Goal: Task Accomplishment & Management: Manage account settings

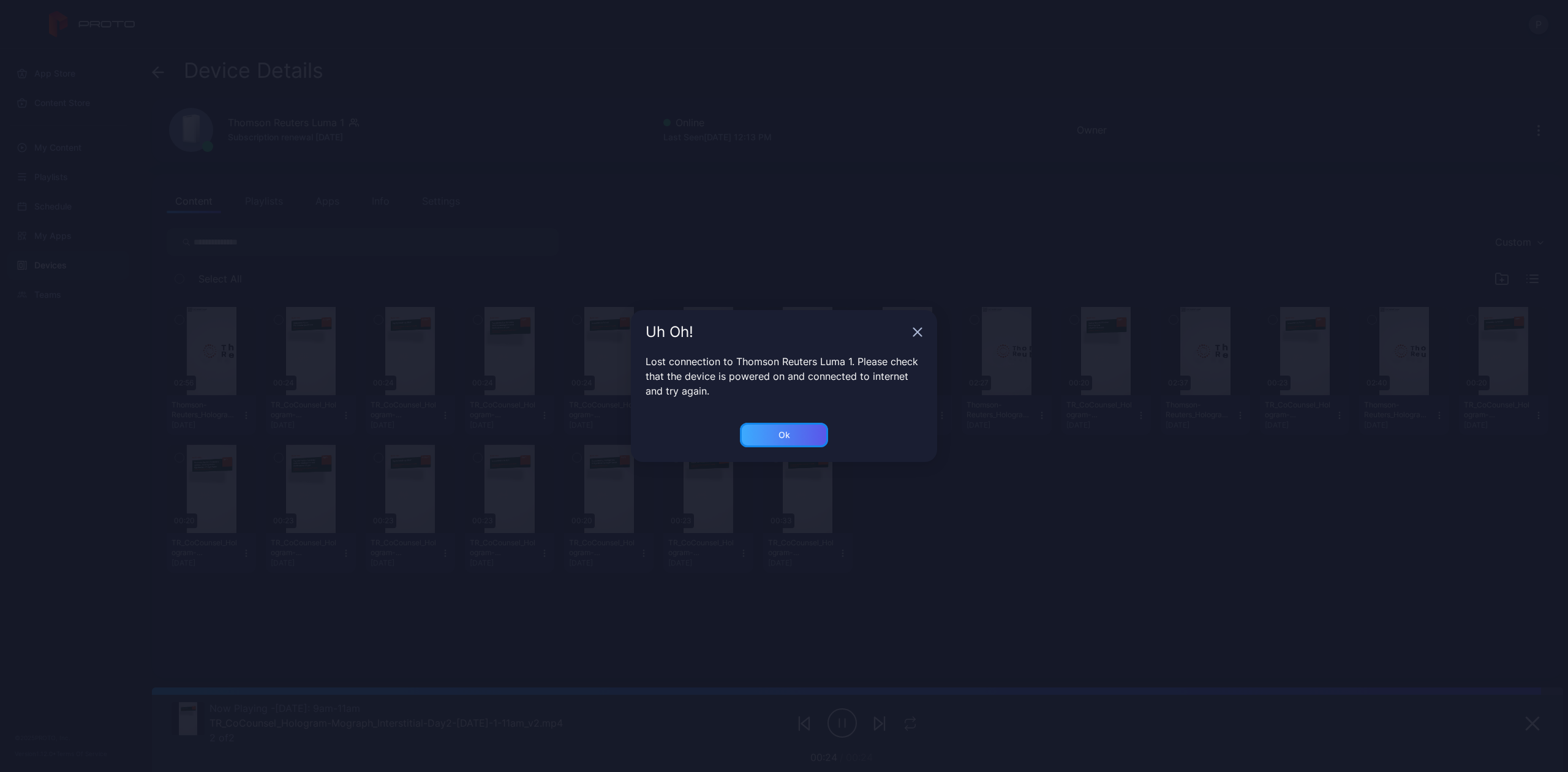
click at [761, 433] on div "Ok" at bounding box center [784, 434] width 88 height 24
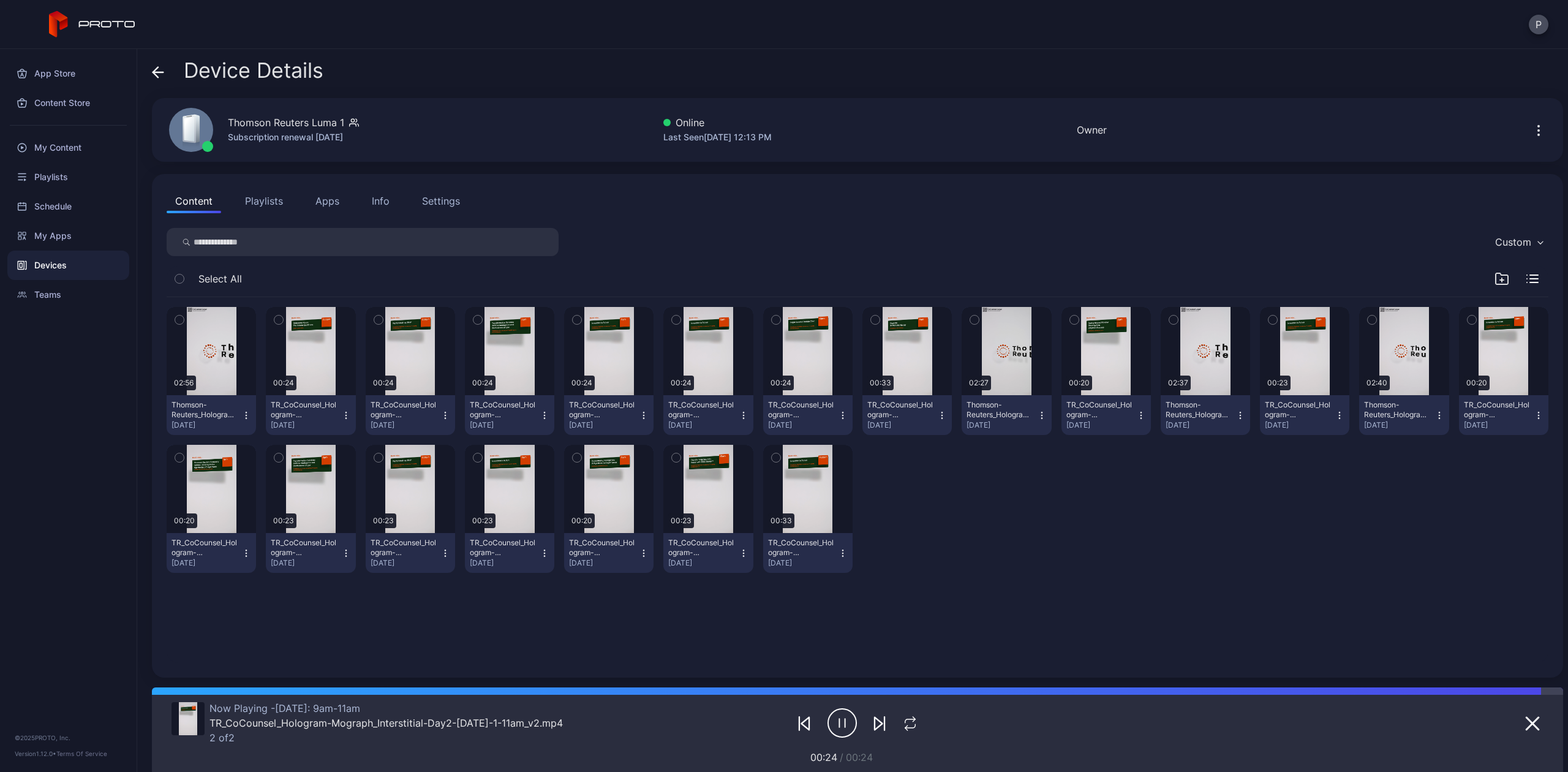
click at [165, 69] on div "Device Details" at bounding box center [237, 73] width 171 height 29
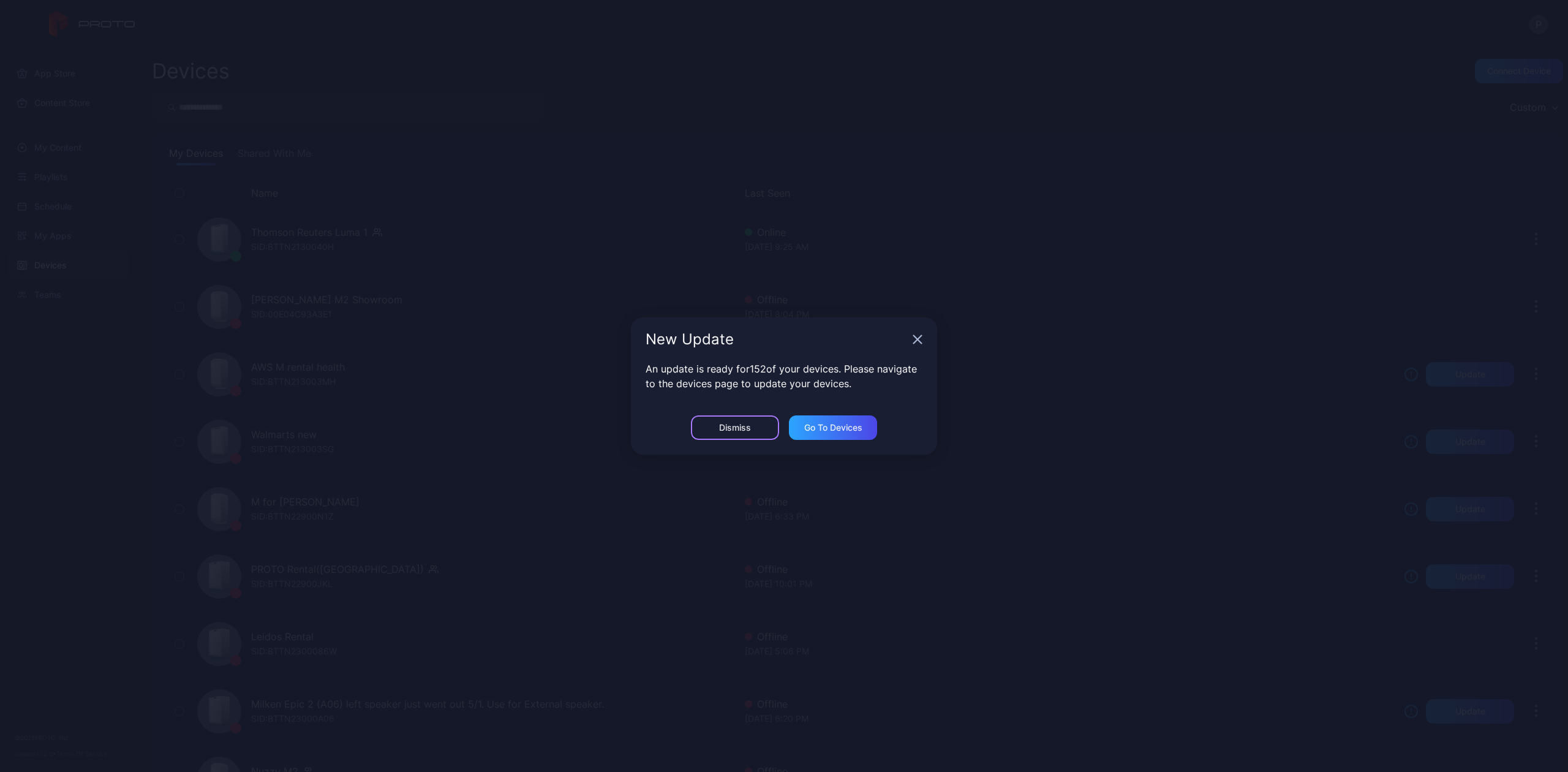
click at [757, 422] on div "Dismiss" at bounding box center [734, 427] width 88 height 24
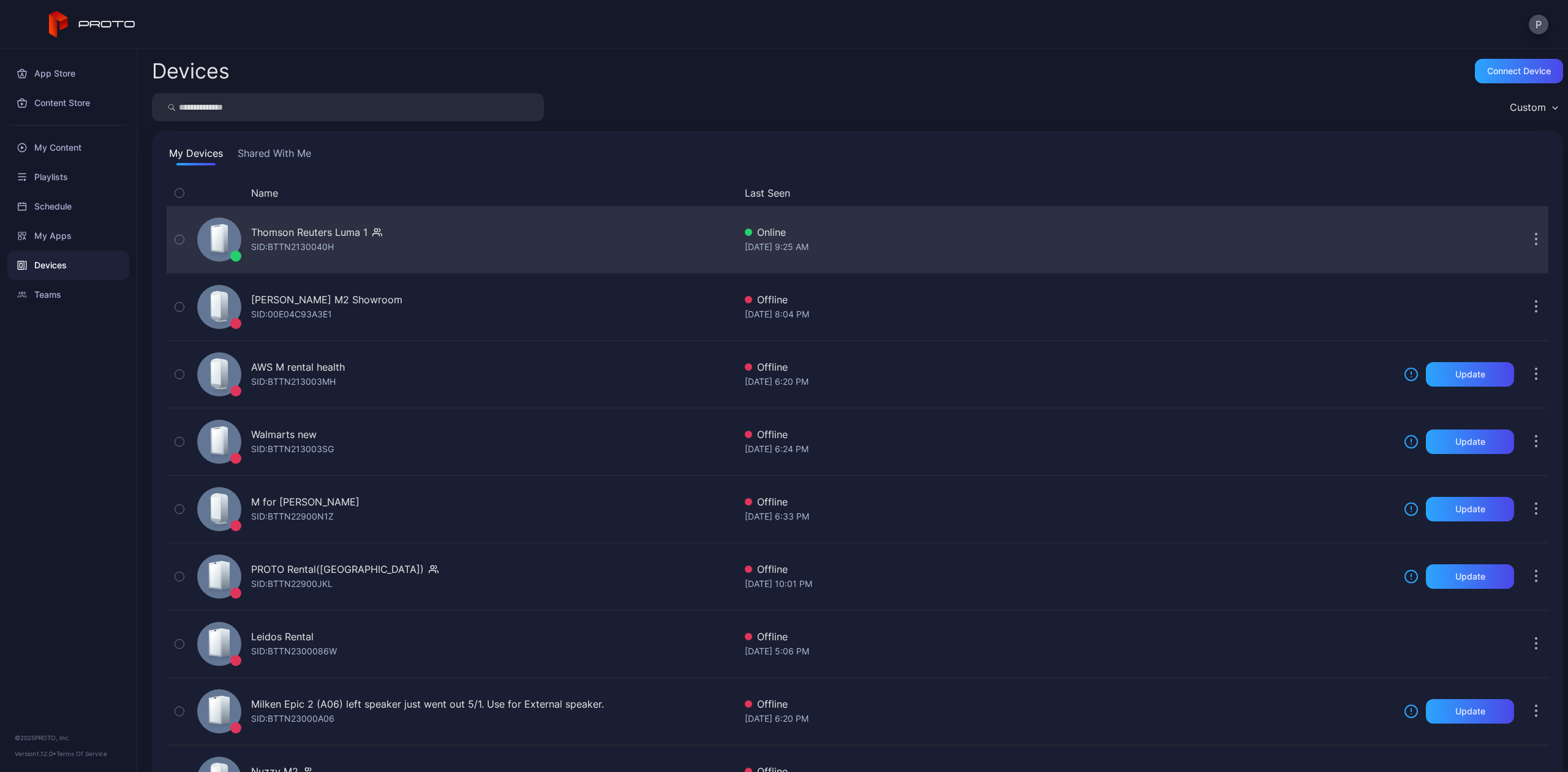
click at [488, 228] on div "Thomson Reuters Luma 1 SID: BTTN2130040H" at bounding box center [463, 239] width 543 height 61
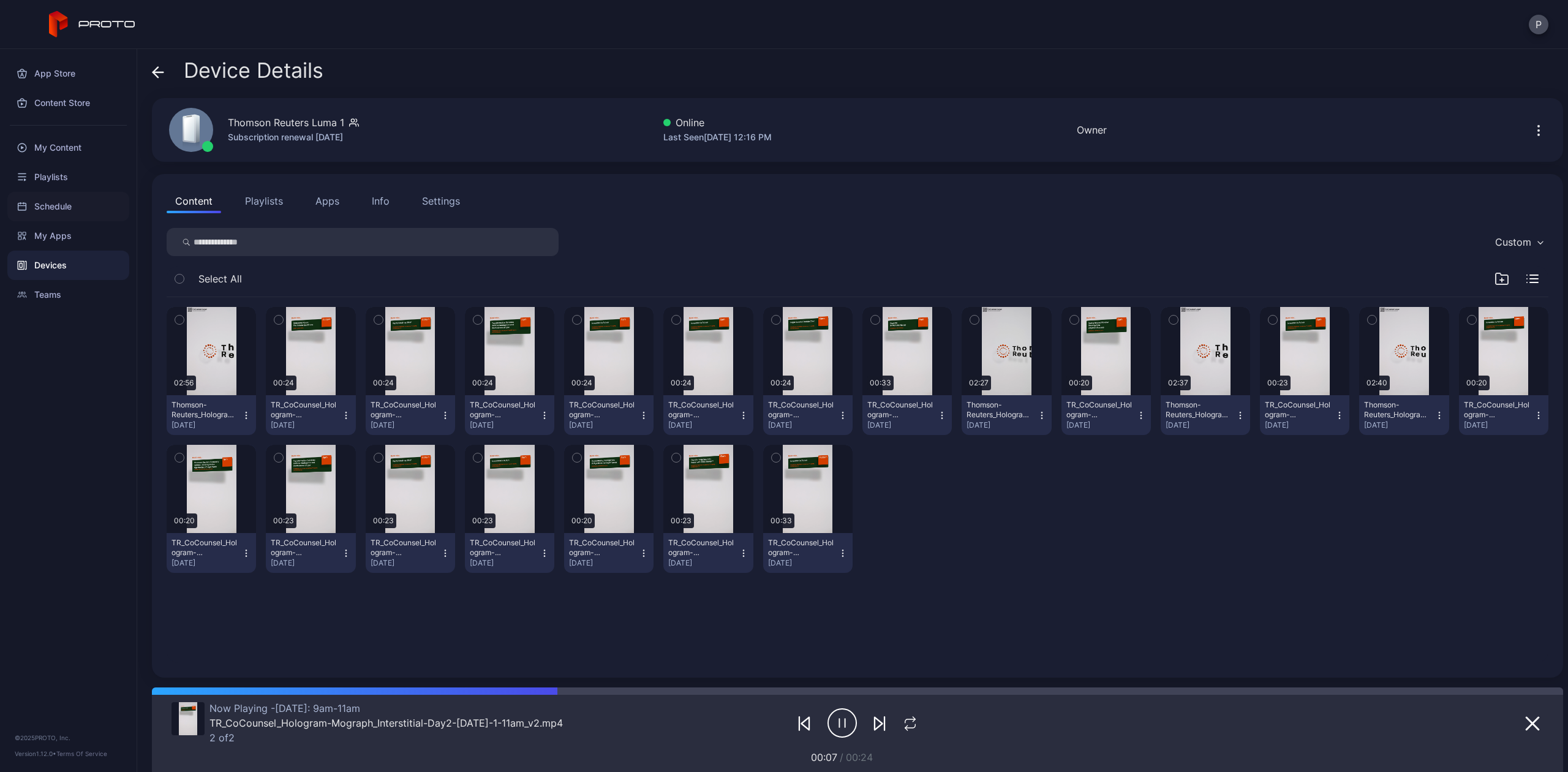
click at [64, 205] on div "Schedule" at bounding box center [69, 206] width 122 height 29
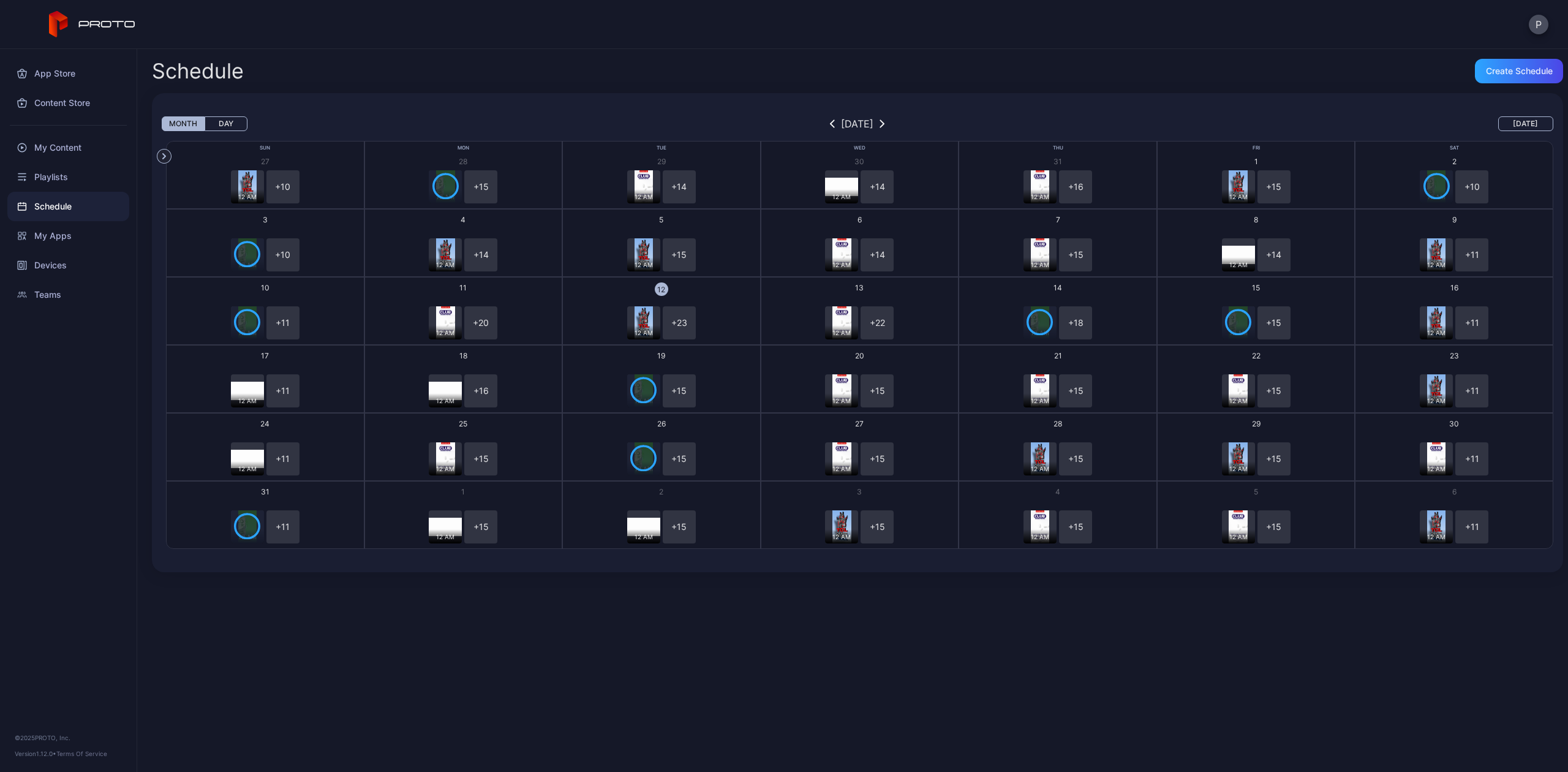
click at [226, 120] on button "Day" at bounding box center [226, 124] width 43 height 15
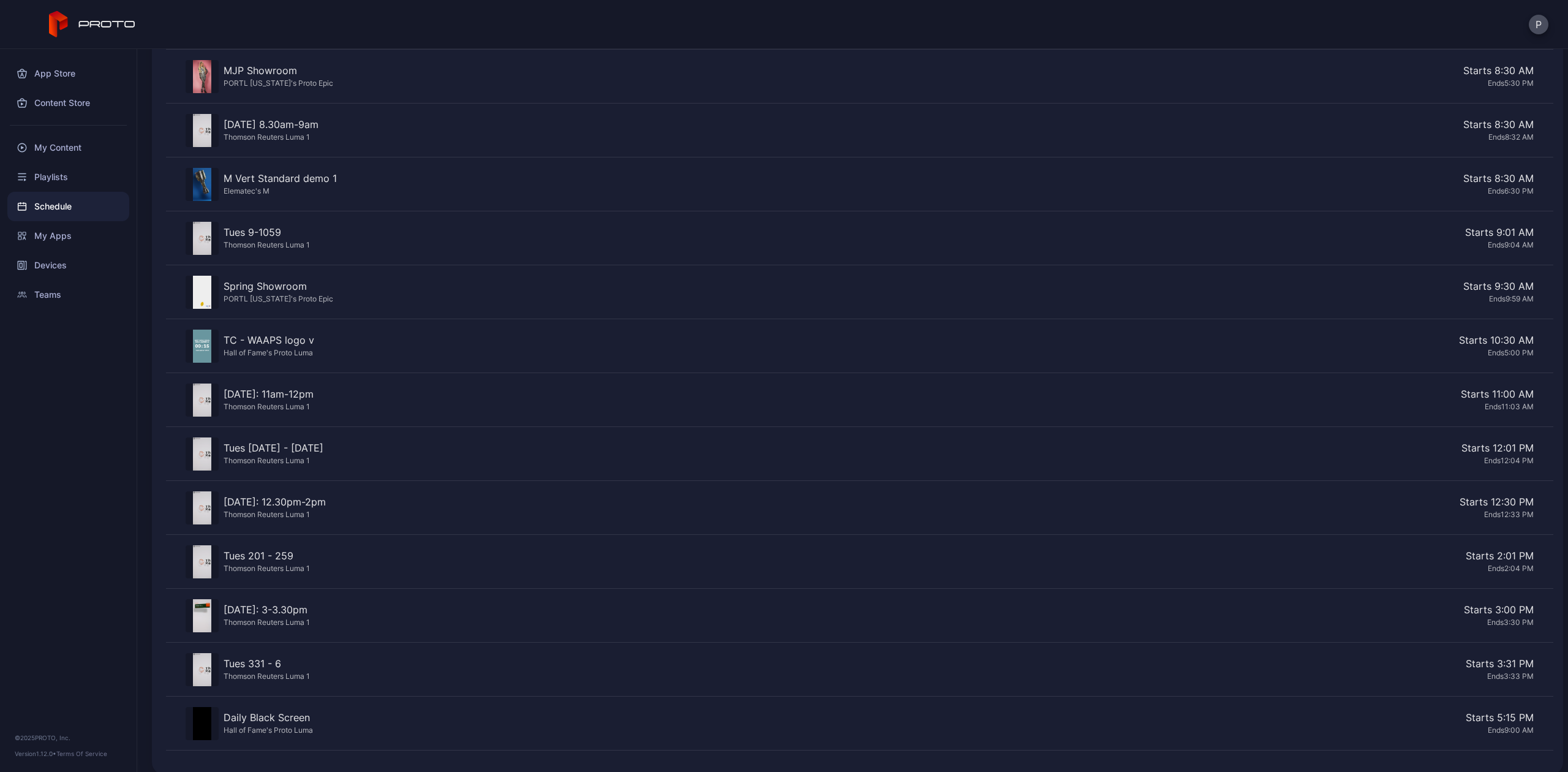
scroll to position [701, 0]
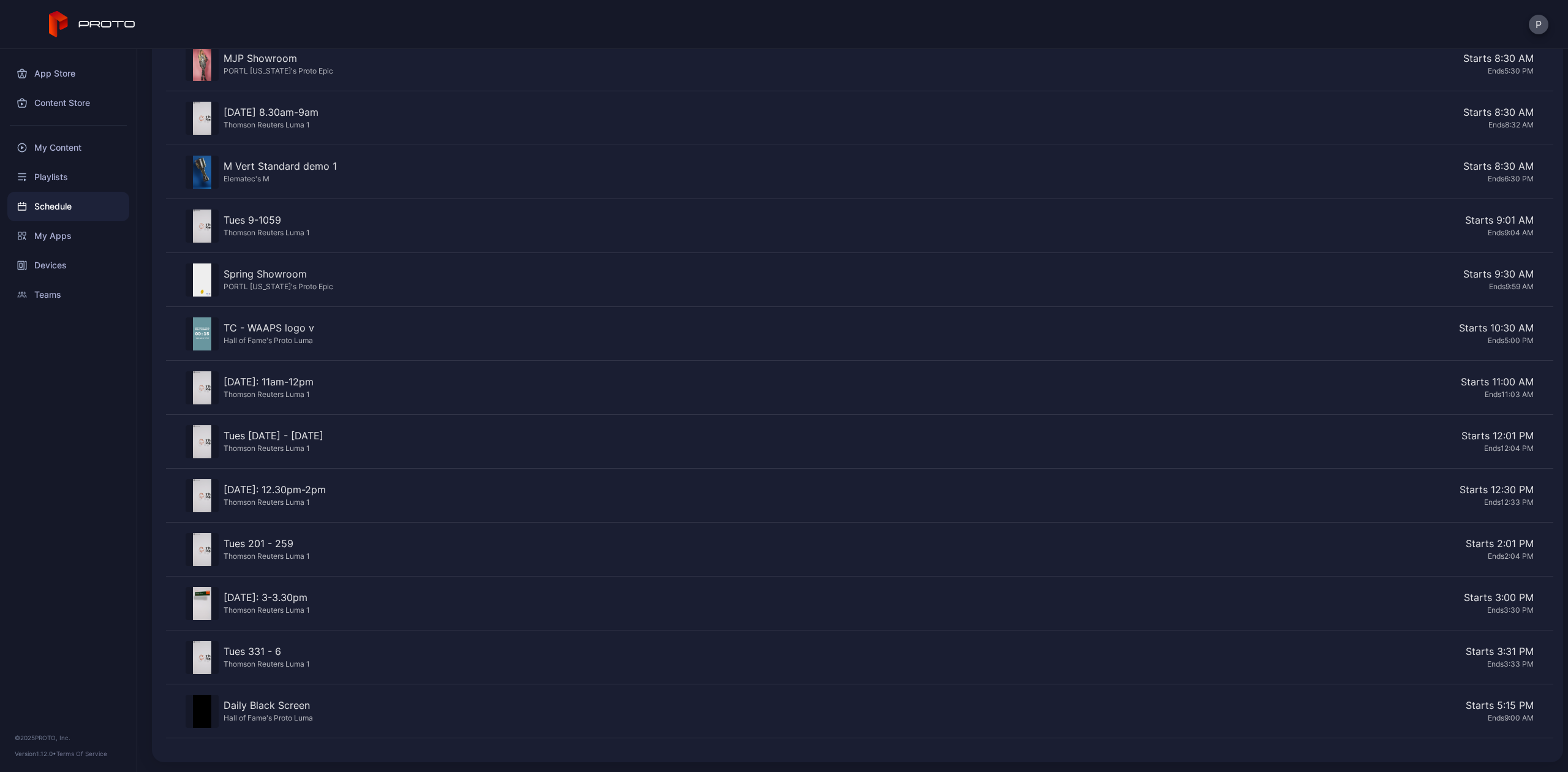
click at [288, 367] on div "[DATE]: 11am-12pm Thomson Reuters Luma 1 Starts 11:00 AM Ends 11:03 AM" at bounding box center [859, 388] width 1387 height 54
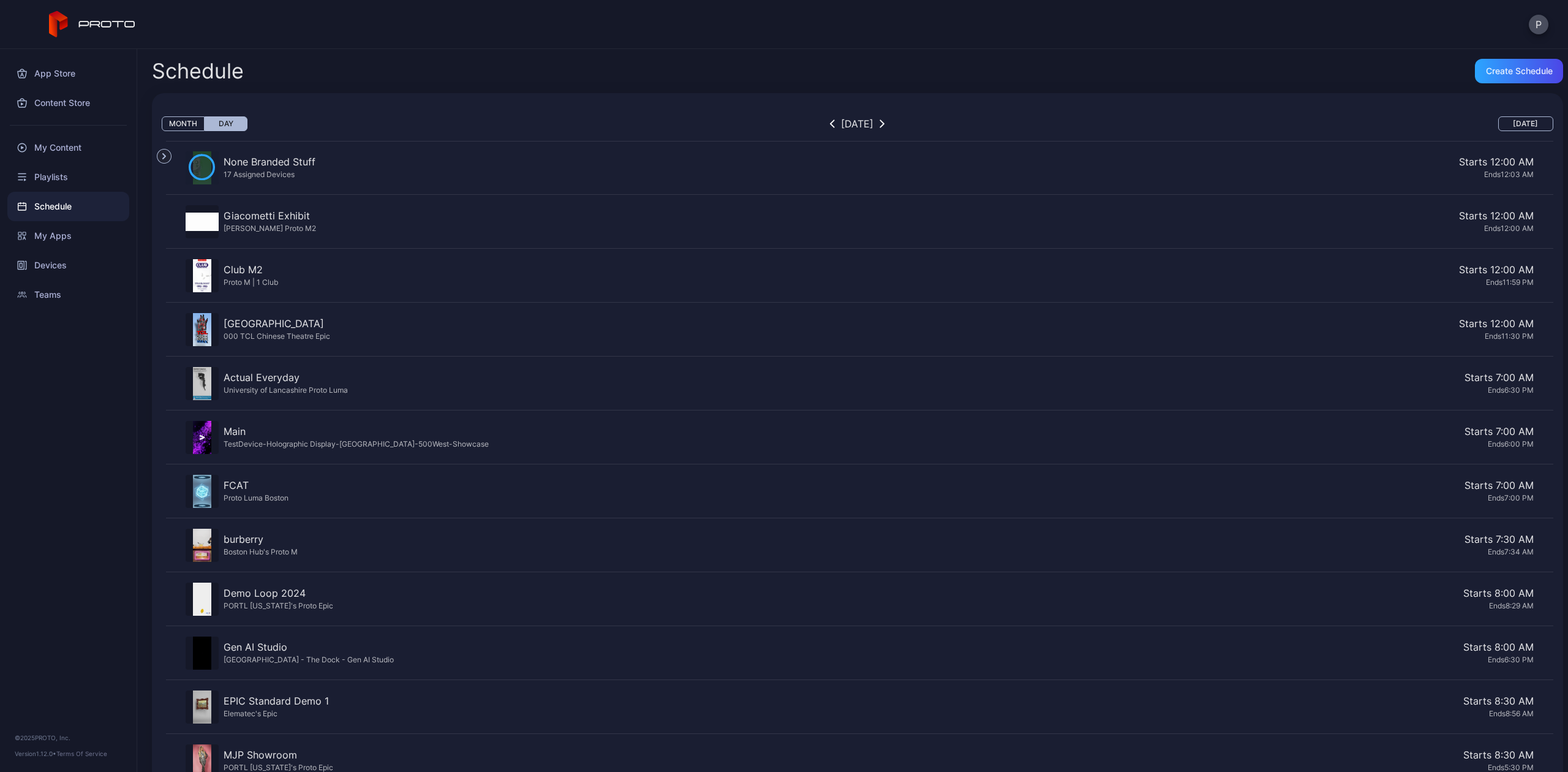
click at [888, 122] on button "button" at bounding box center [881, 124] width 13 height 15
click at [830, 122] on icon "button" at bounding box center [832, 124] width 5 height 9
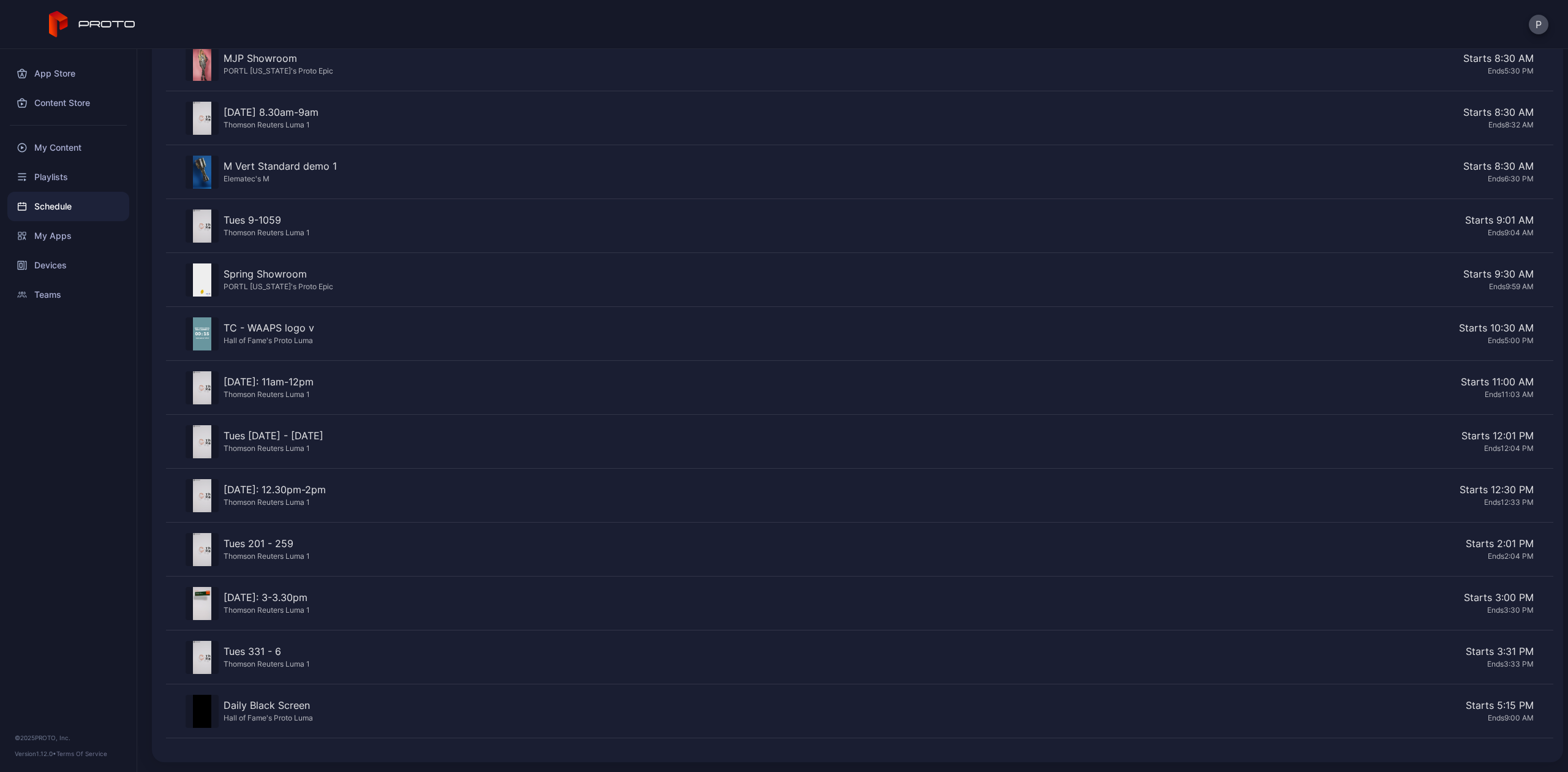
scroll to position [701, 0]
click at [1348, 498] on div "Ends 12:33 PM" at bounding box center [932, 502] width 1203 height 10
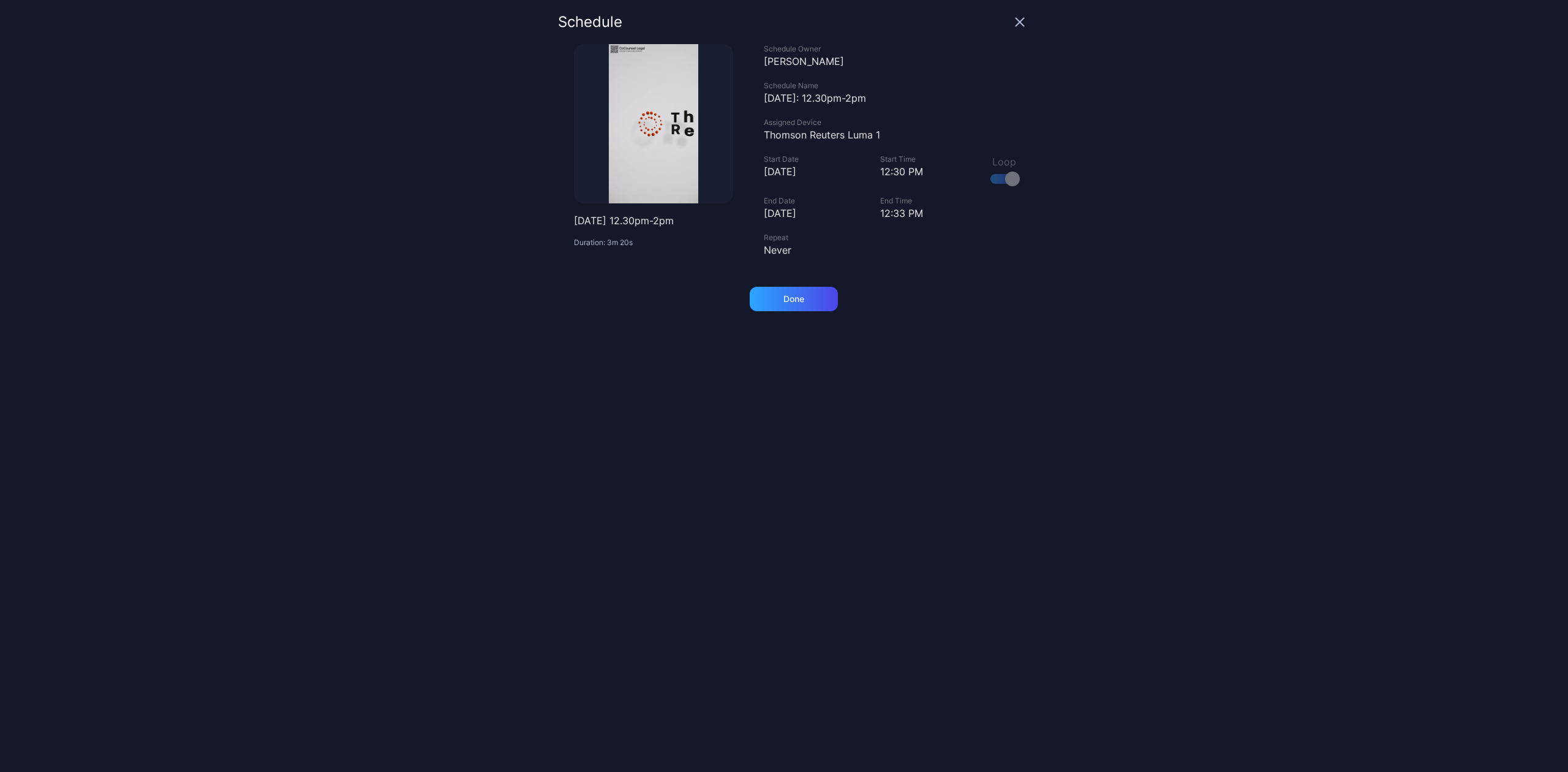
click at [880, 212] on div "12:33 PM" at bounding box center [927, 213] width 95 height 15
click at [880, 219] on div "12:33 PM" at bounding box center [927, 213] width 95 height 15
click at [1004, 15] on div "Schedule" at bounding box center [791, 29] width 467 height 29
click at [1016, 18] on icon "button" at bounding box center [1020, 23] width 8 height 8
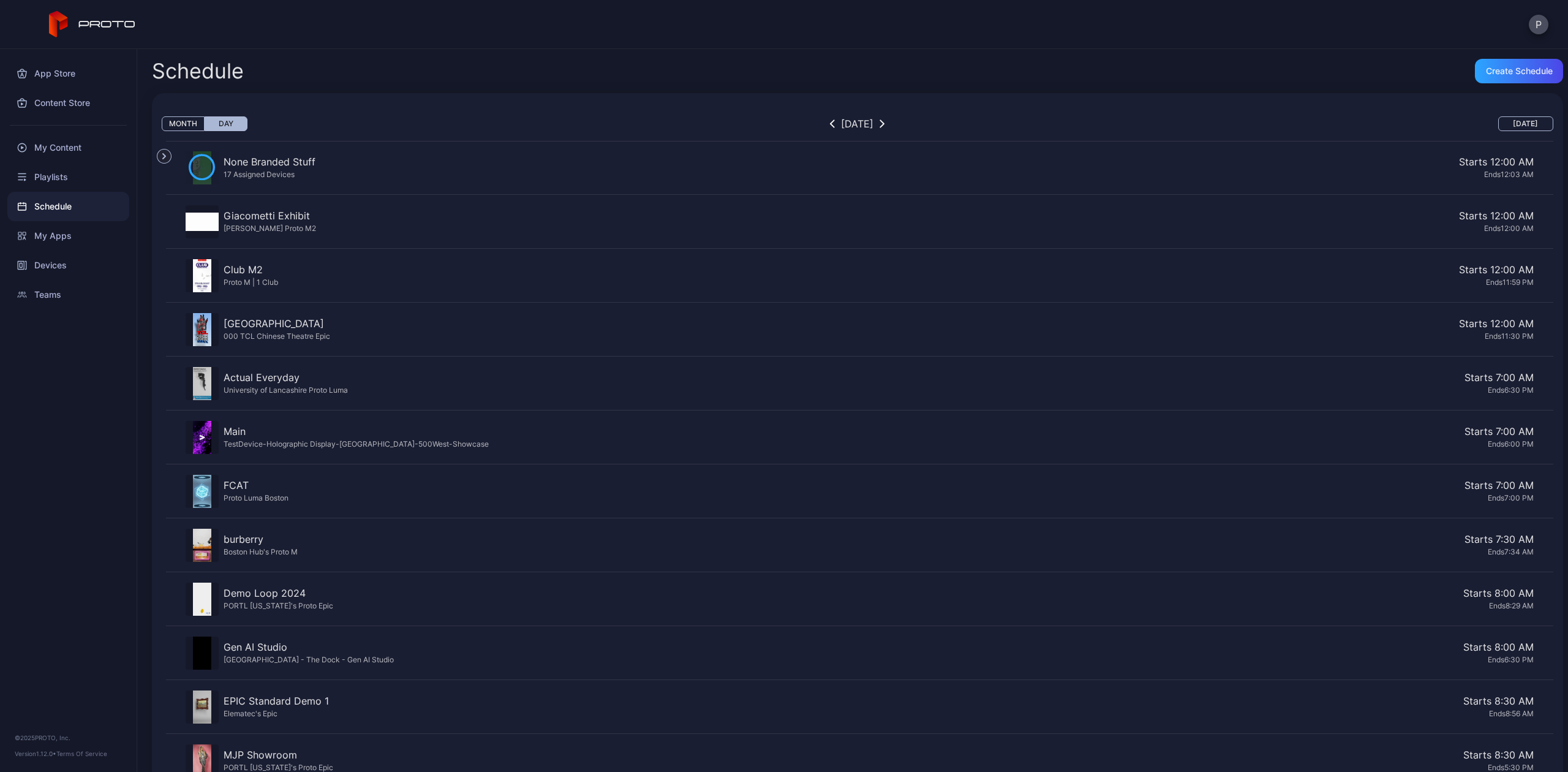
click at [35, 212] on div "Schedule" at bounding box center [69, 206] width 122 height 29
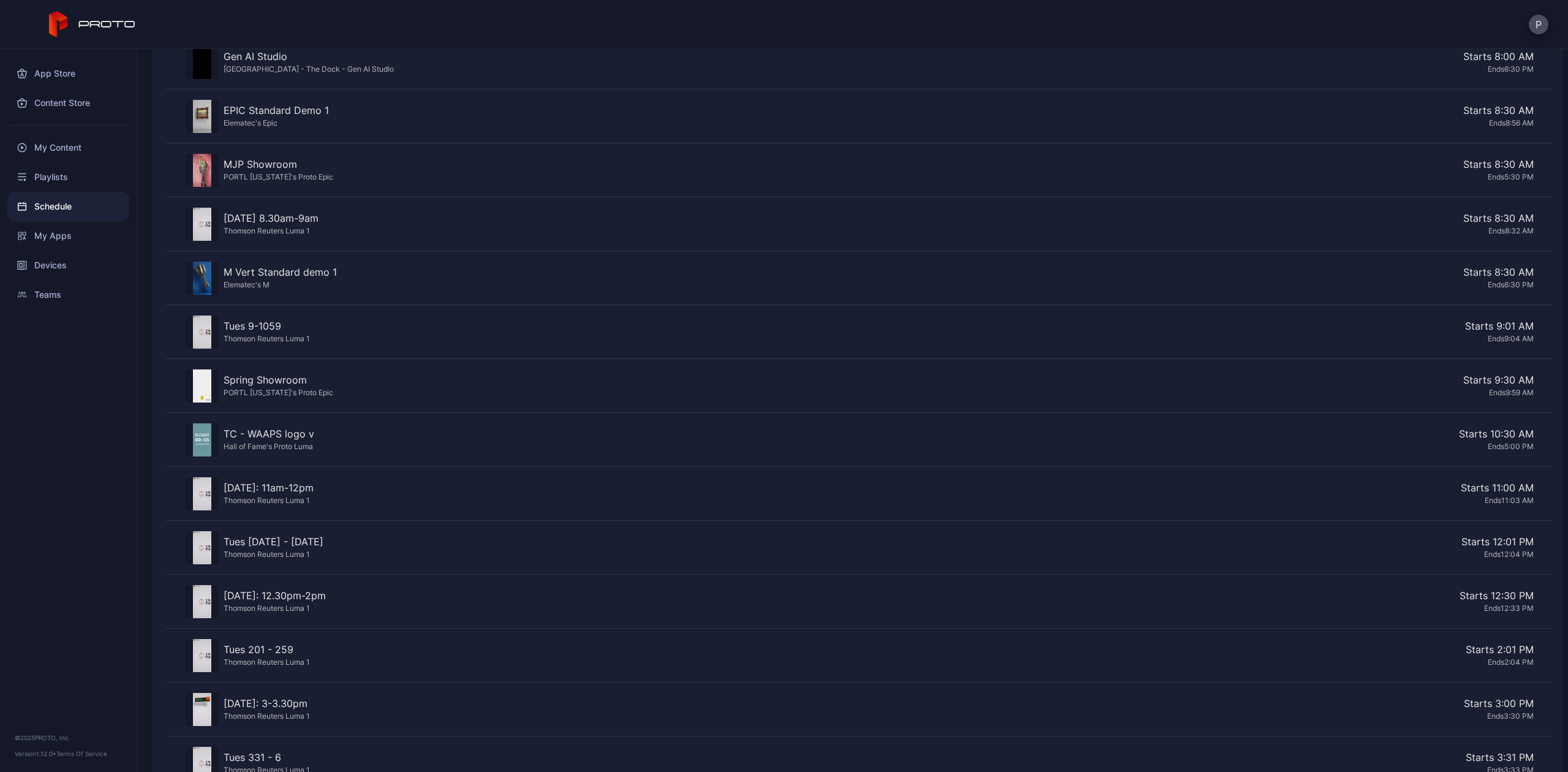
scroll to position [701, 0]
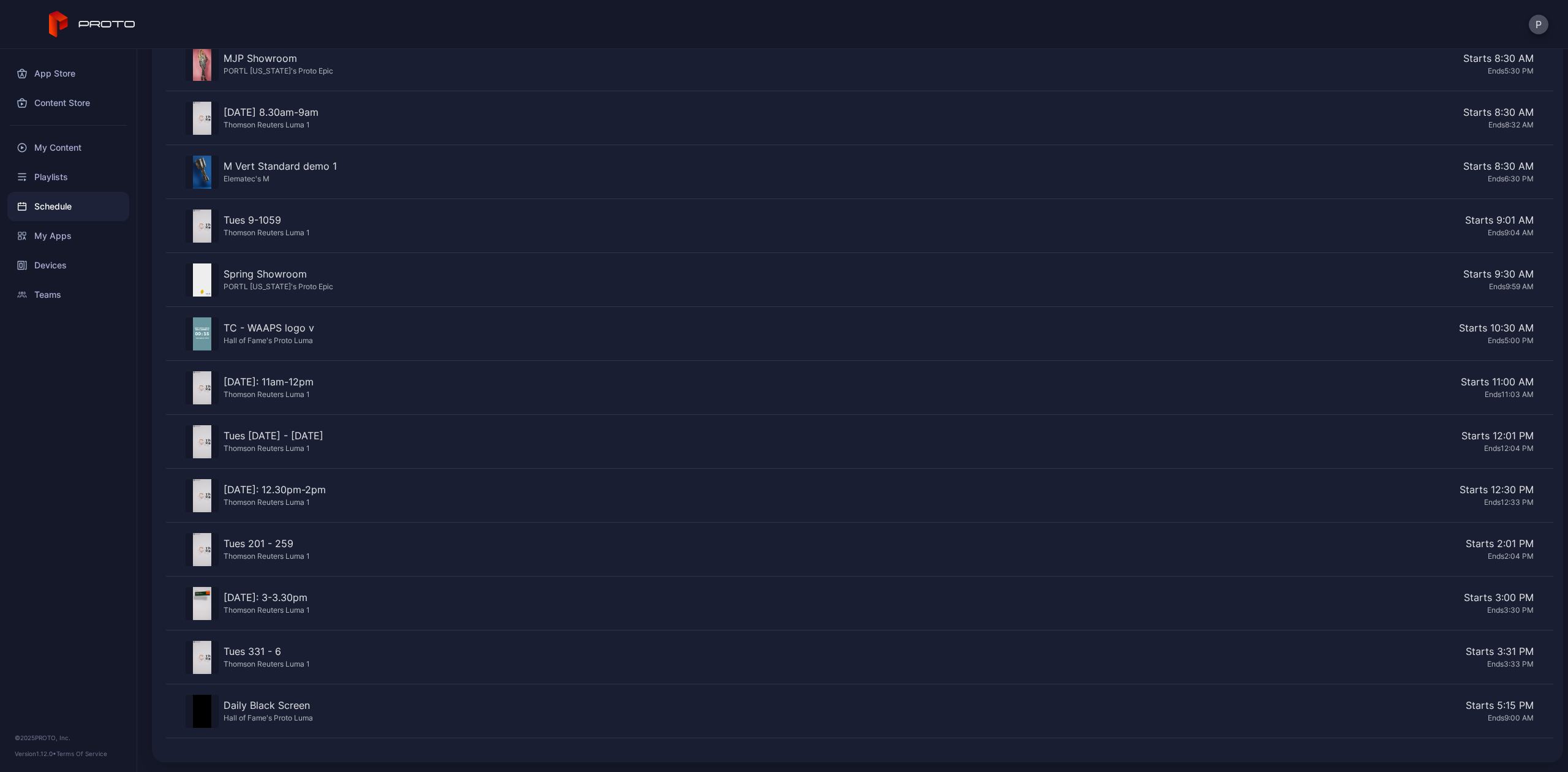
click at [1277, 493] on div "Starts 12:30 PM" at bounding box center [932, 489] width 1203 height 15
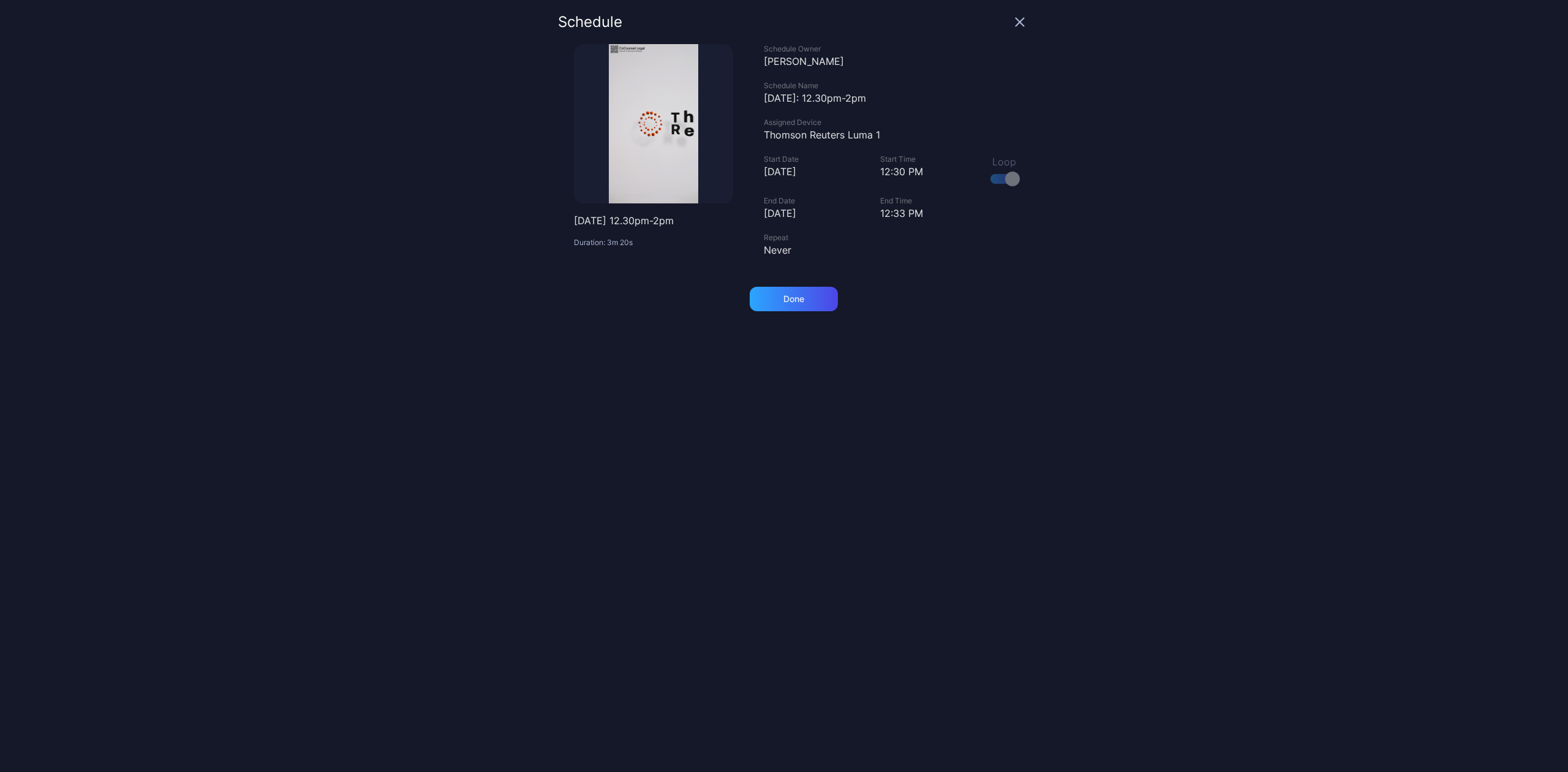
click at [1016, 23] on icon "button" at bounding box center [1020, 23] width 8 height 8
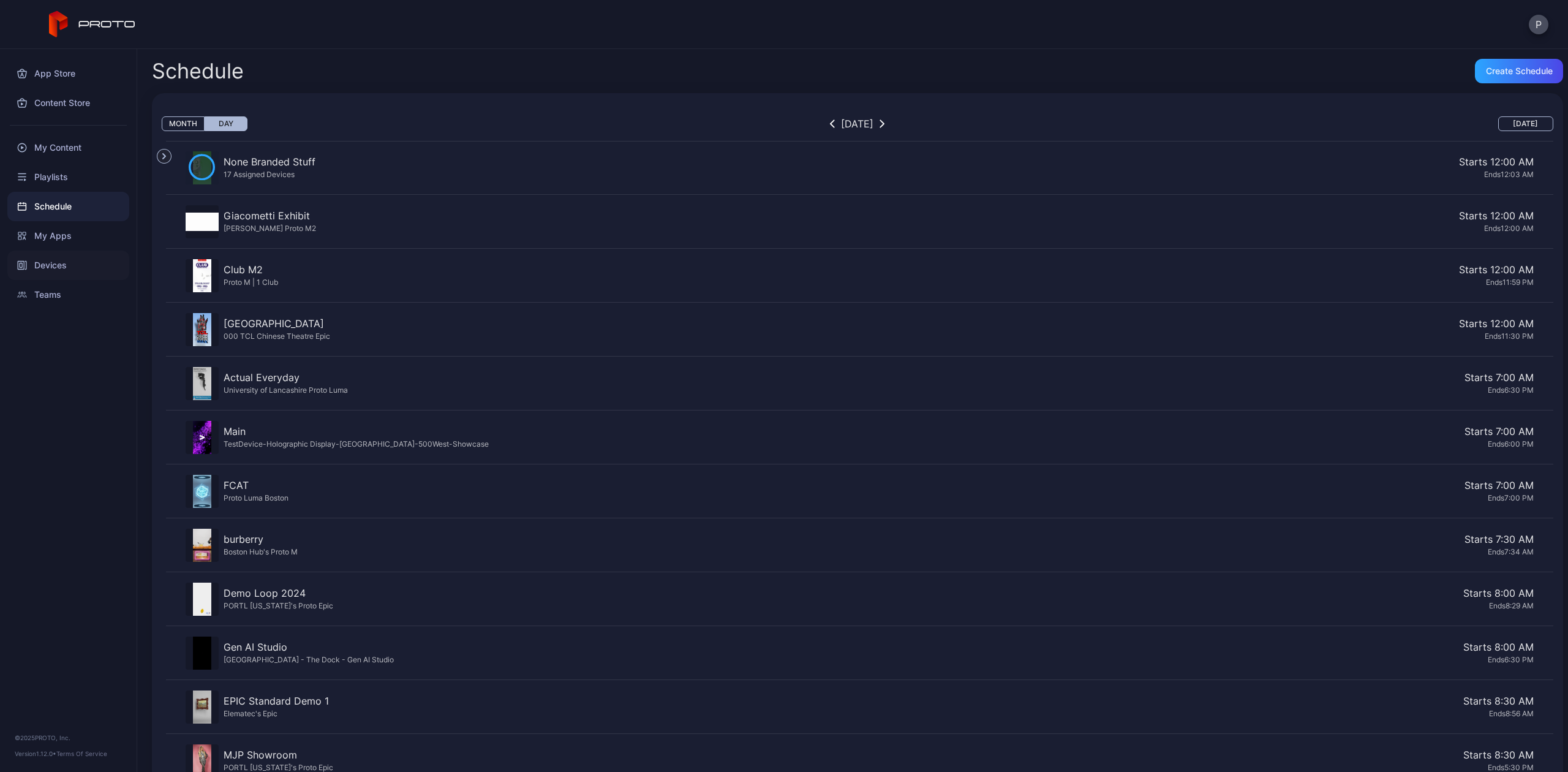
click at [33, 259] on div "Devices" at bounding box center [69, 265] width 122 height 29
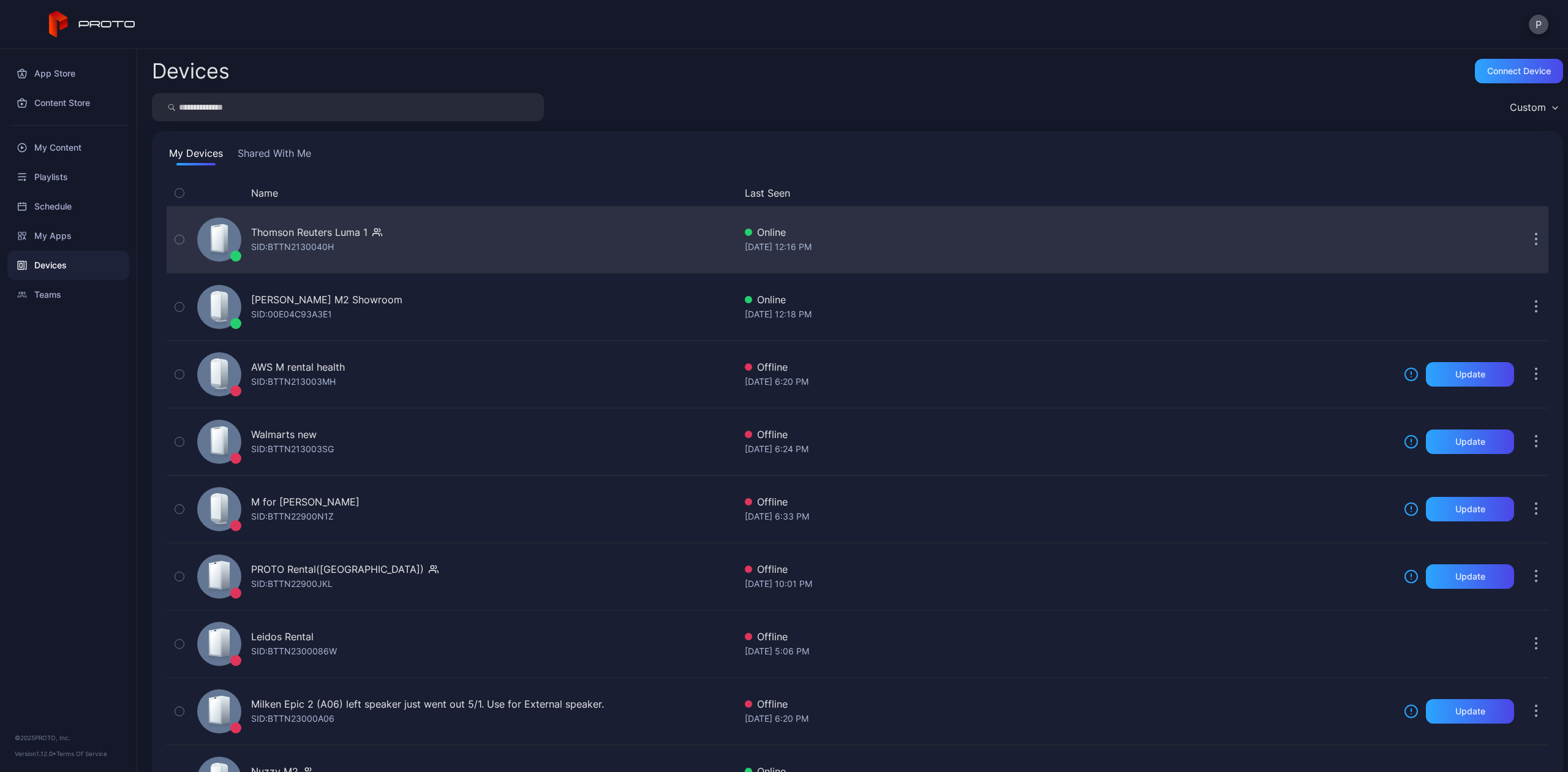
click at [354, 241] on div "Thomson Reuters Luma 1 SID: BTTN2130040H" at bounding box center [316, 239] width 131 height 29
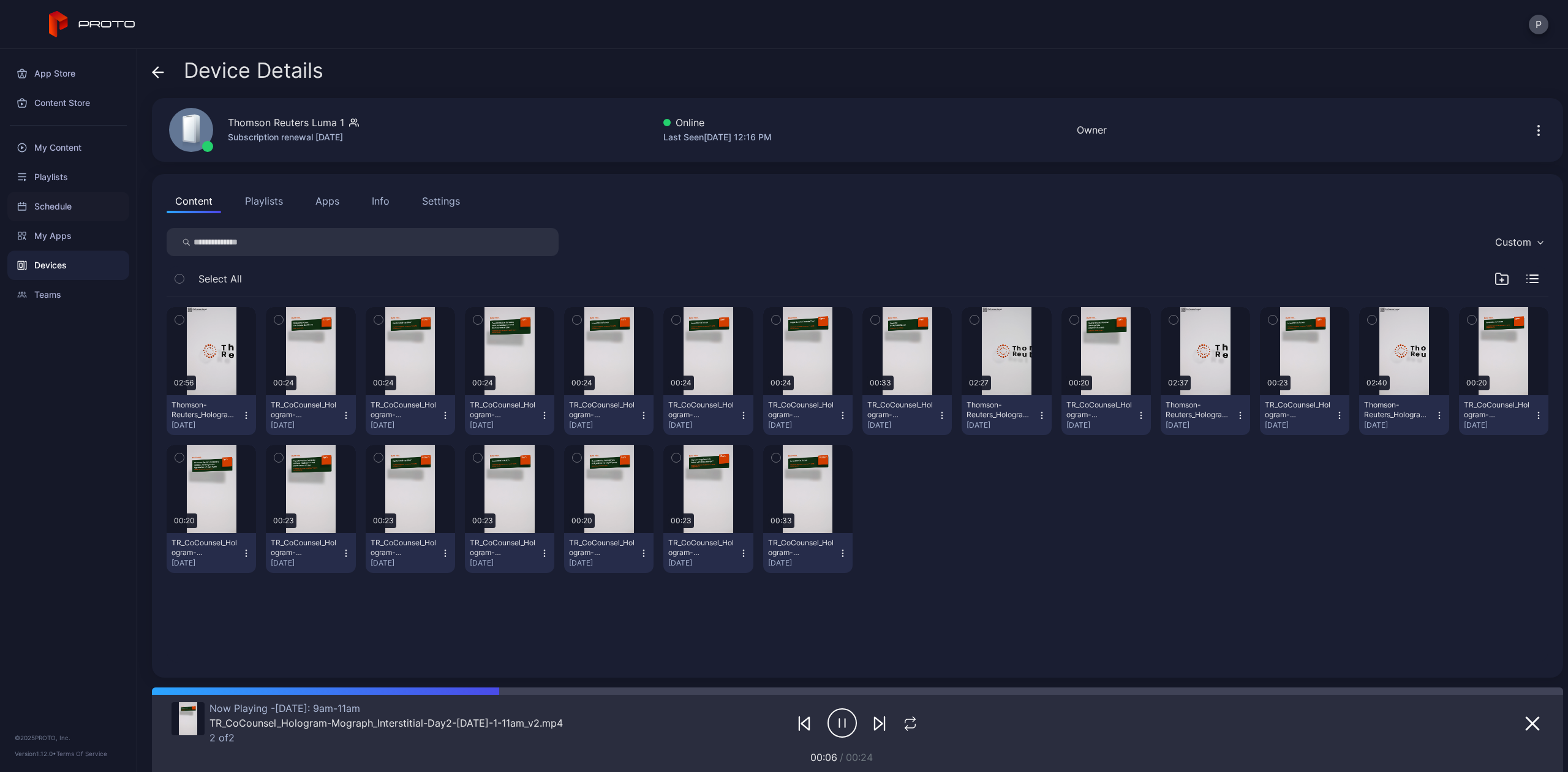
click at [44, 205] on div "Schedule" at bounding box center [69, 206] width 122 height 29
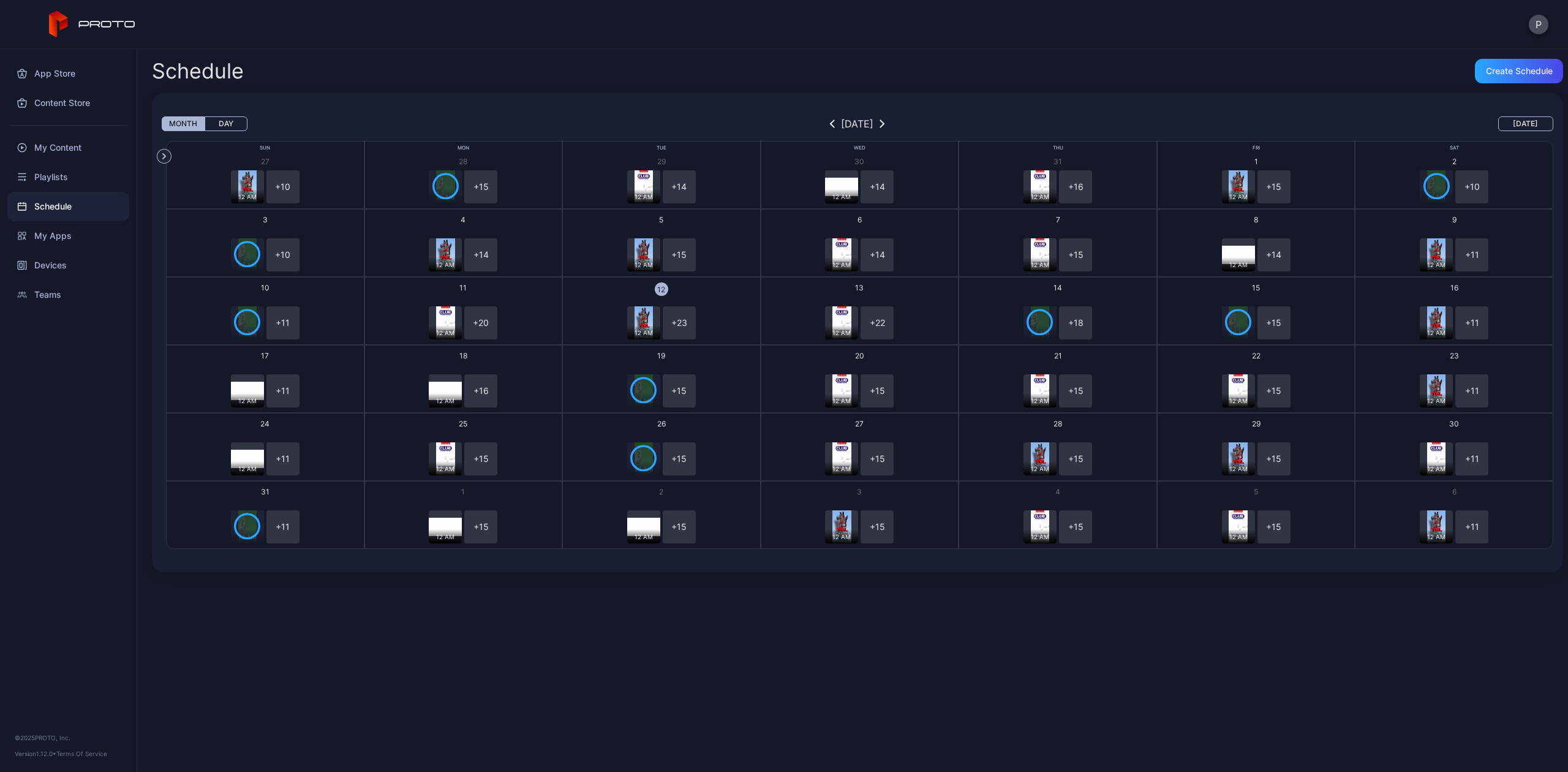
click at [222, 123] on button "Day" at bounding box center [226, 124] width 43 height 15
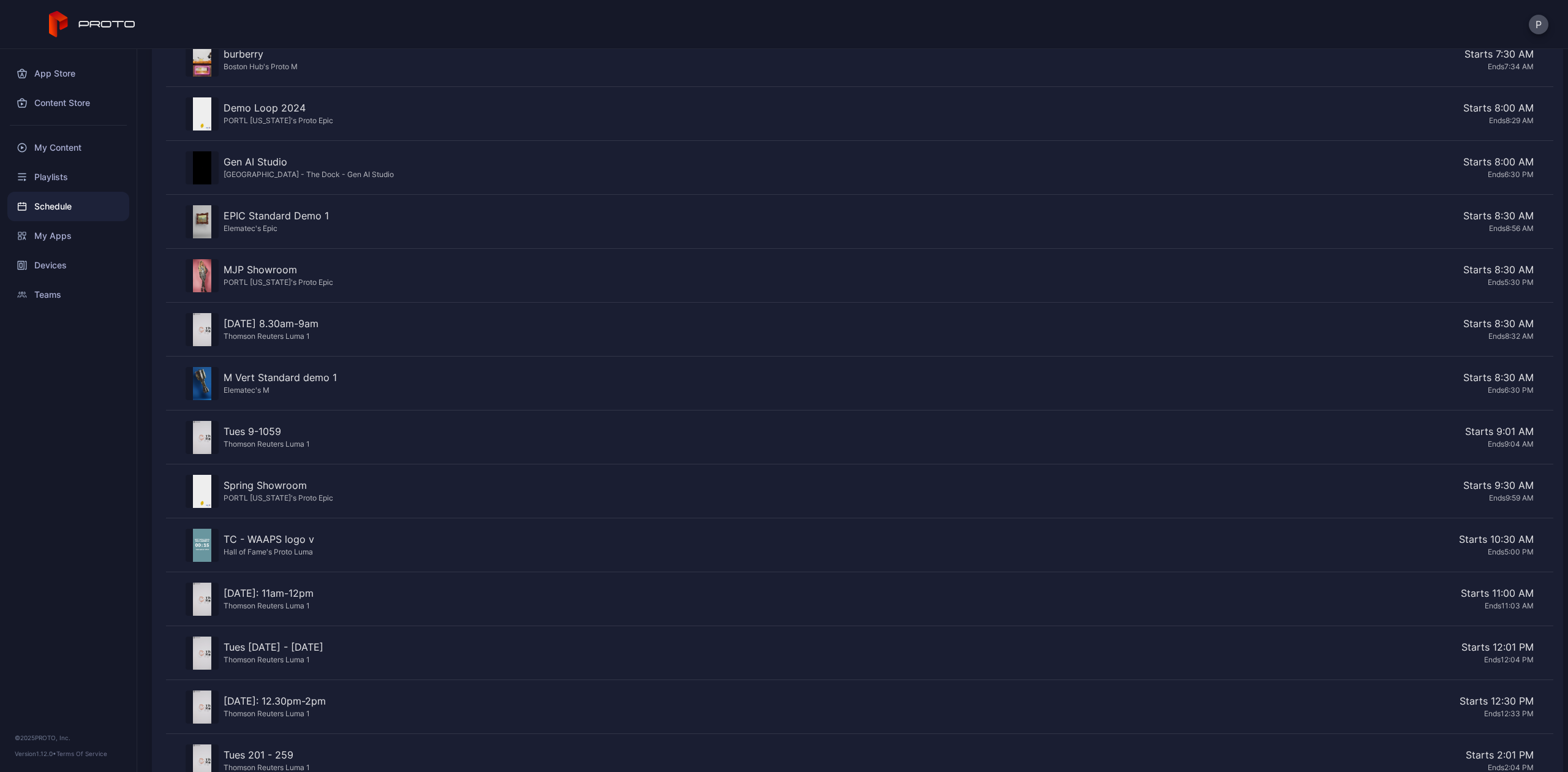
scroll to position [701, 0]
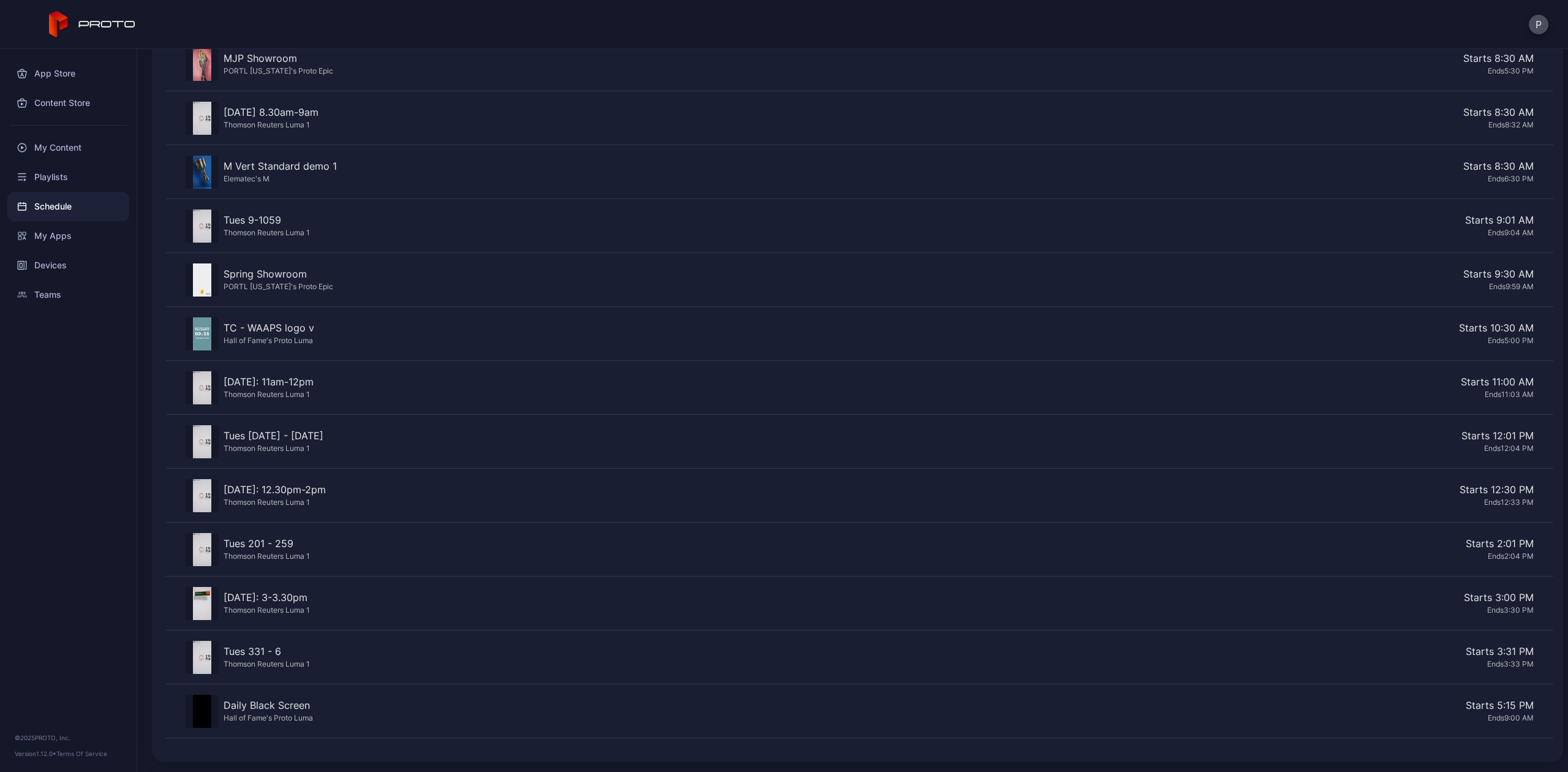
click at [232, 596] on div "[DATE]: 3-3.30pm" at bounding box center [266, 597] width 86 height 15
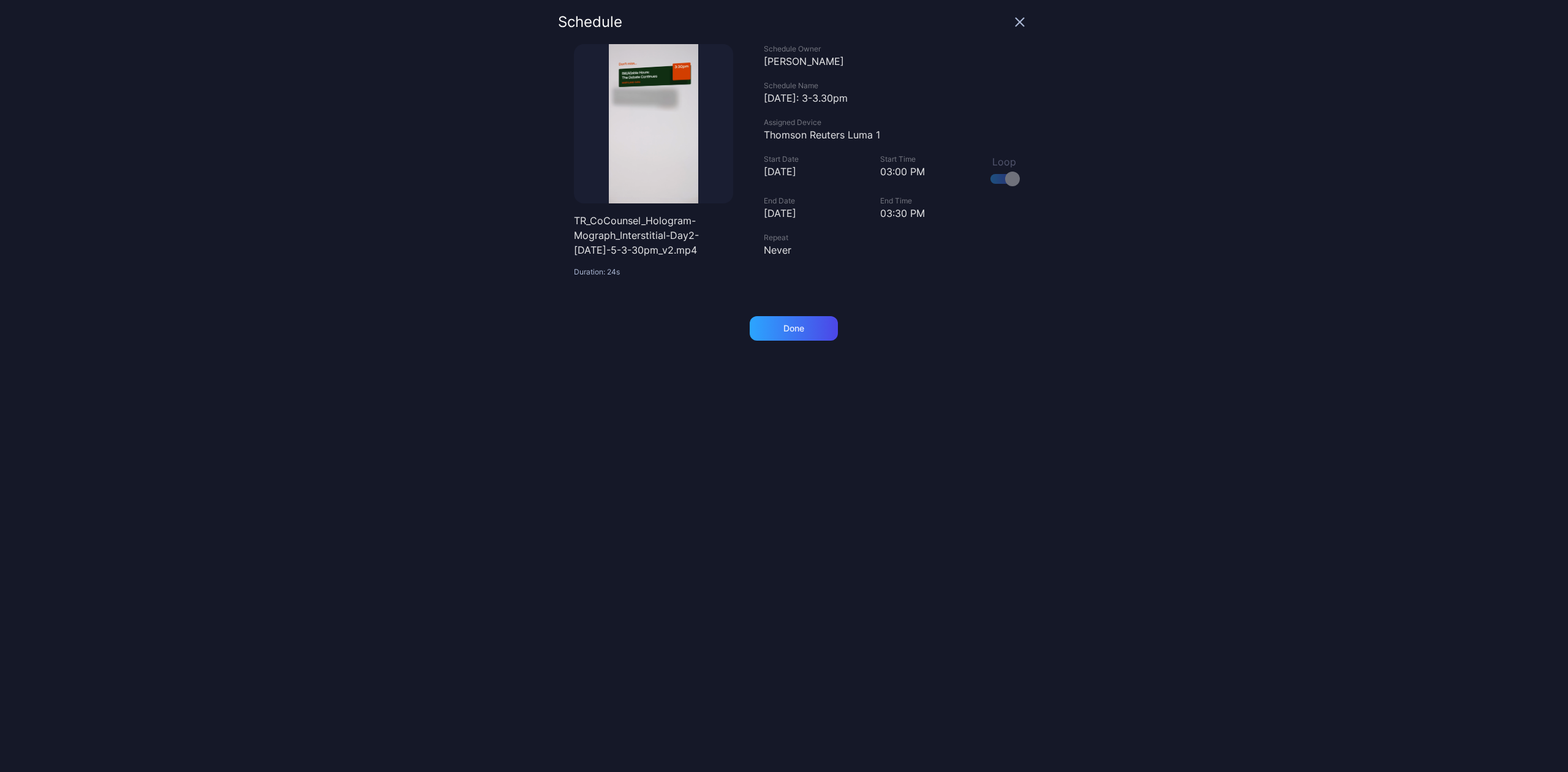
click at [880, 175] on div "03:00 PM" at bounding box center [927, 171] width 95 height 15
click at [885, 168] on div "03:00 PM" at bounding box center [927, 171] width 95 height 15
click at [1016, 20] on icon "button" at bounding box center [1020, 23] width 8 height 8
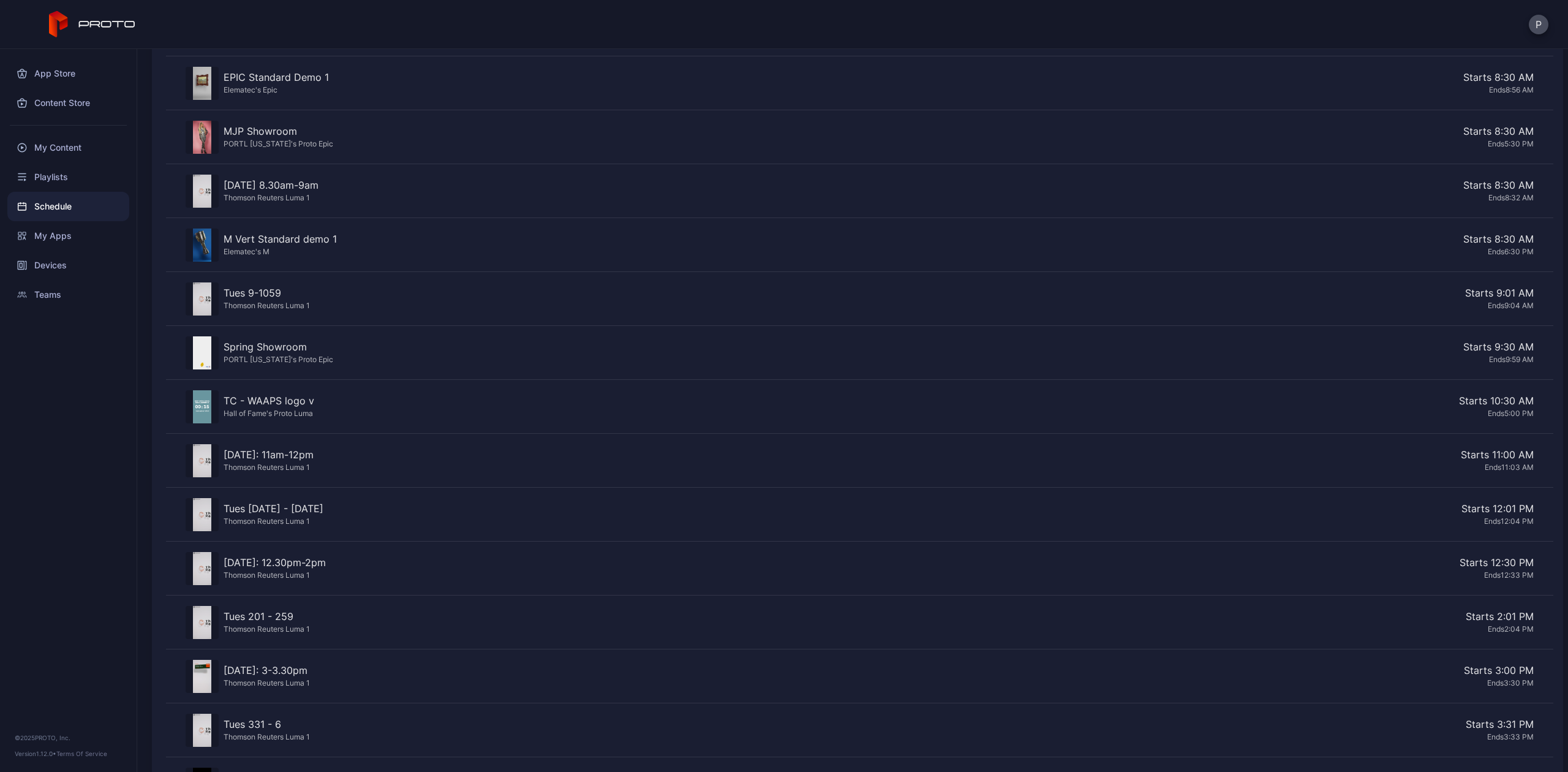
scroll to position [701, 0]
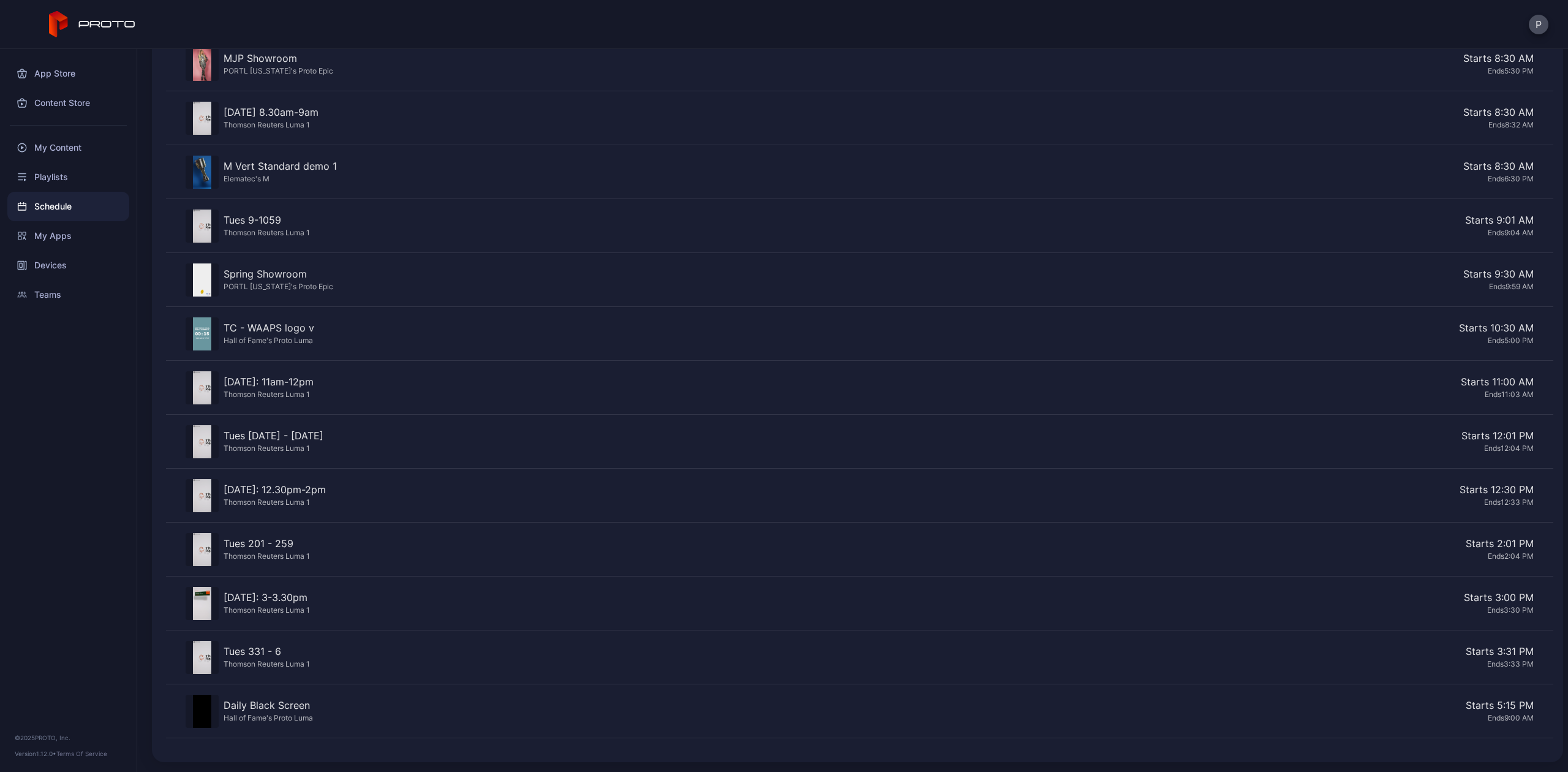
click at [312, 647] on div "Tues 331 - 6 Thomson Reuters Luma 1 Starts 3:31 PM Ends 3:33 PM" at bounding box center [859, 657] width 1387 height 54
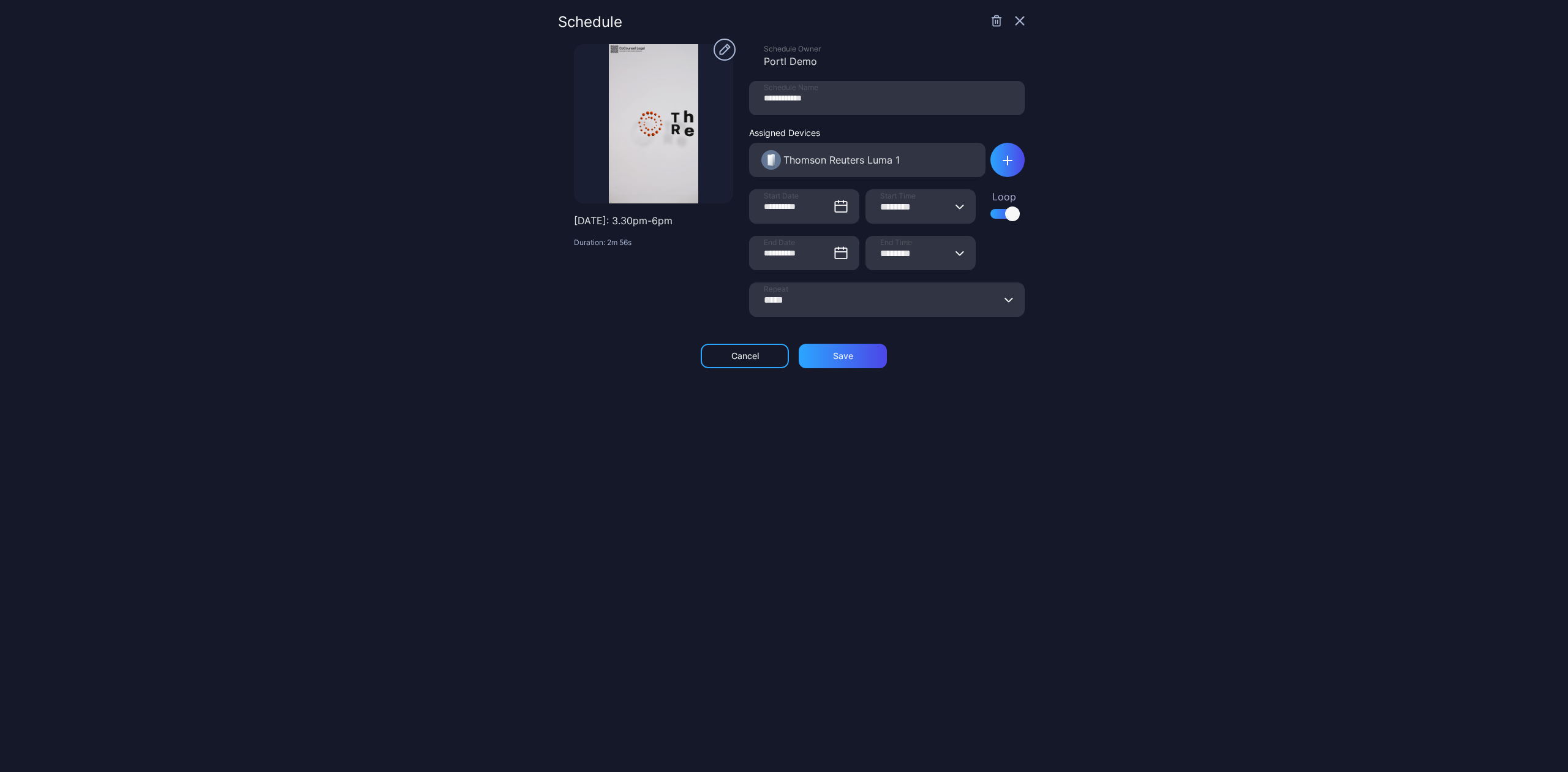
click at [1014, 20] on icon "button" at bounding box center [1019, 21] width 10 height 10
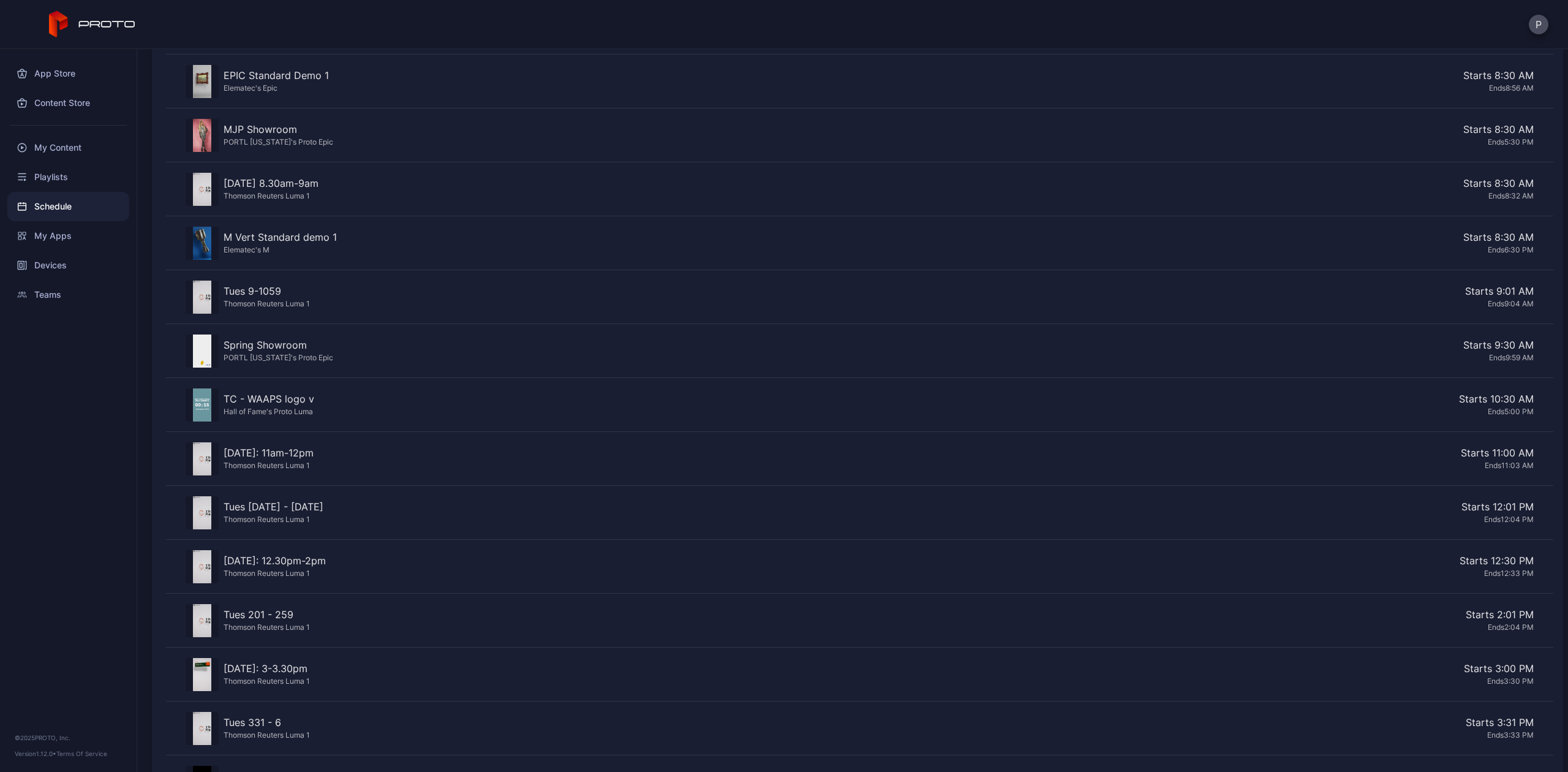
scroll to position [701, 0]
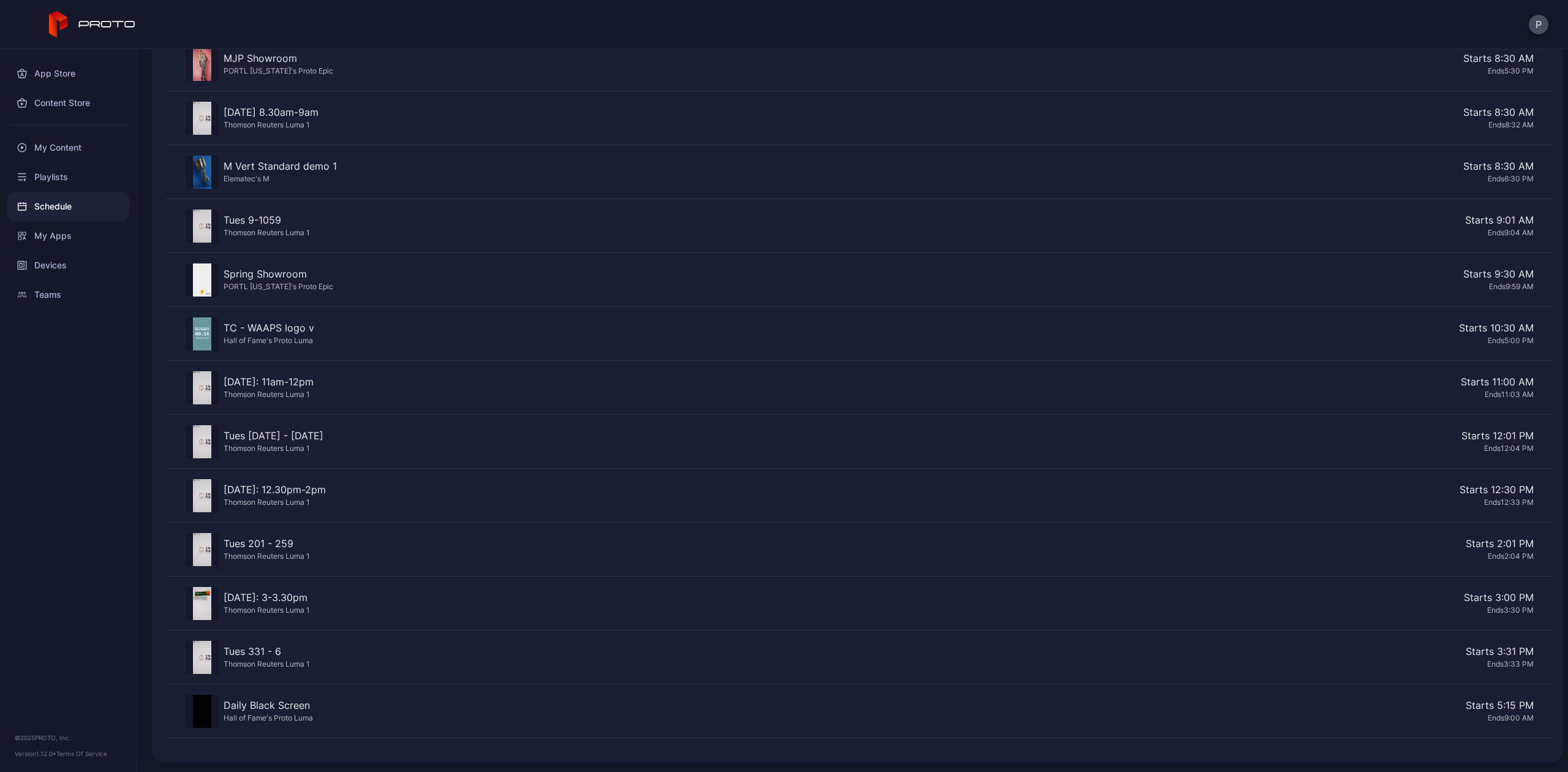
click at [1475, 491] on div "Starts 12:30 PM" at bounding box center [932, 489] width 1203 height 15
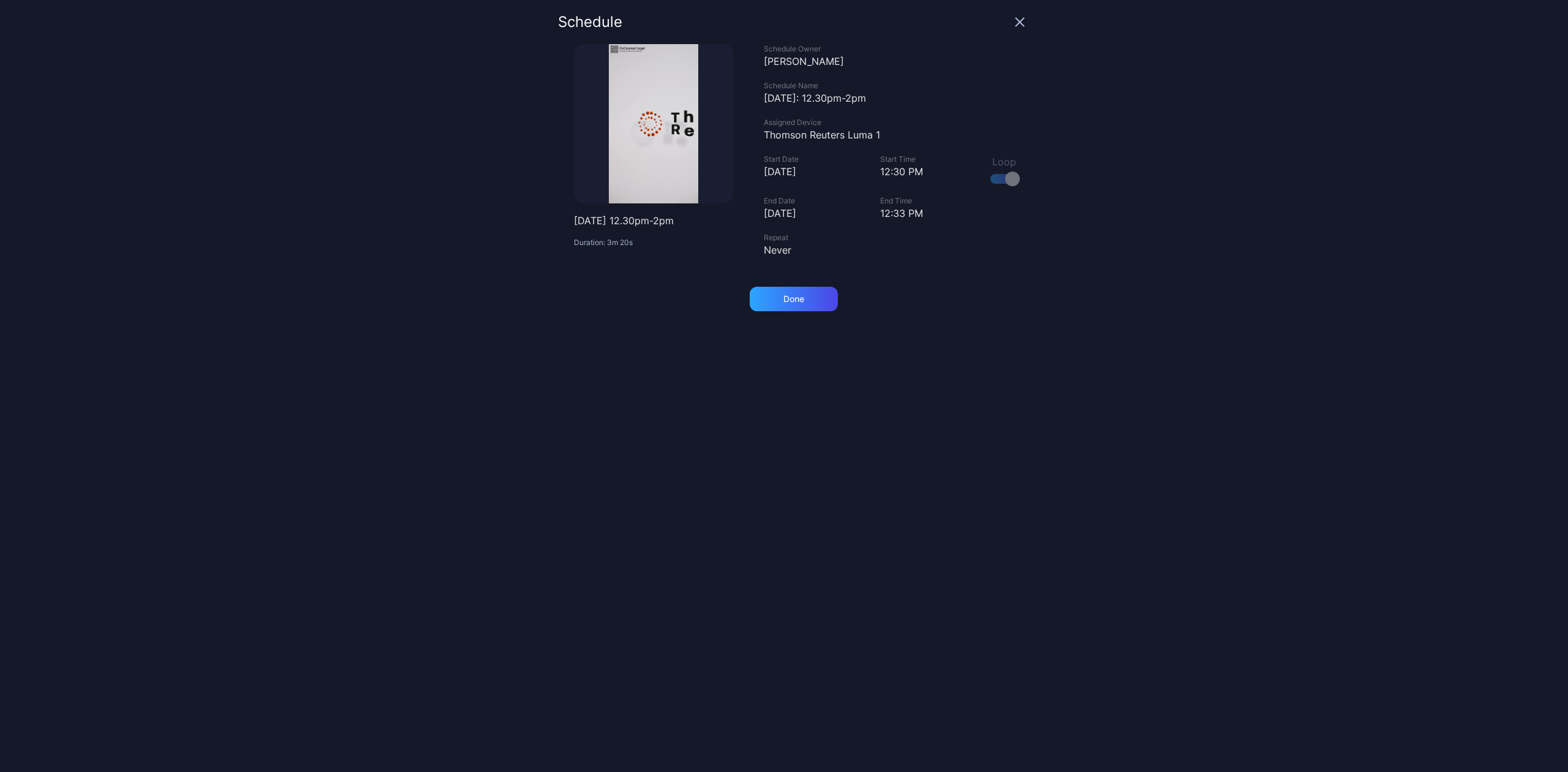
click at [628, 146] on div at bounding box center [653, 124] width 159 height 159
click at [689, 74] on div at bounding box center [653, 124] width 159 height 159
click at [1016, 18] on icon "button" at bounding box center [1020, 23] width 8 height 8
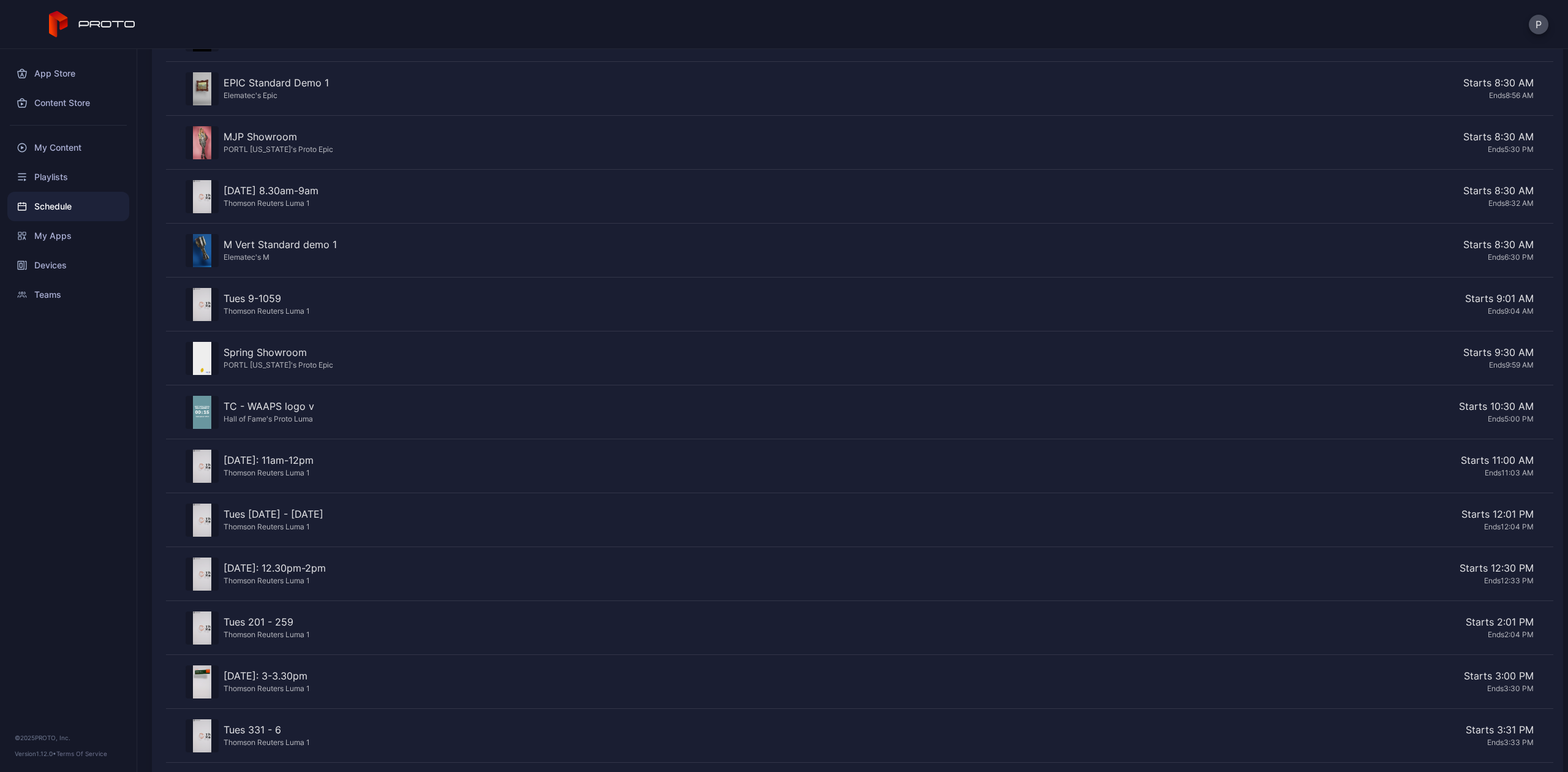
scroll to position [701, 0]
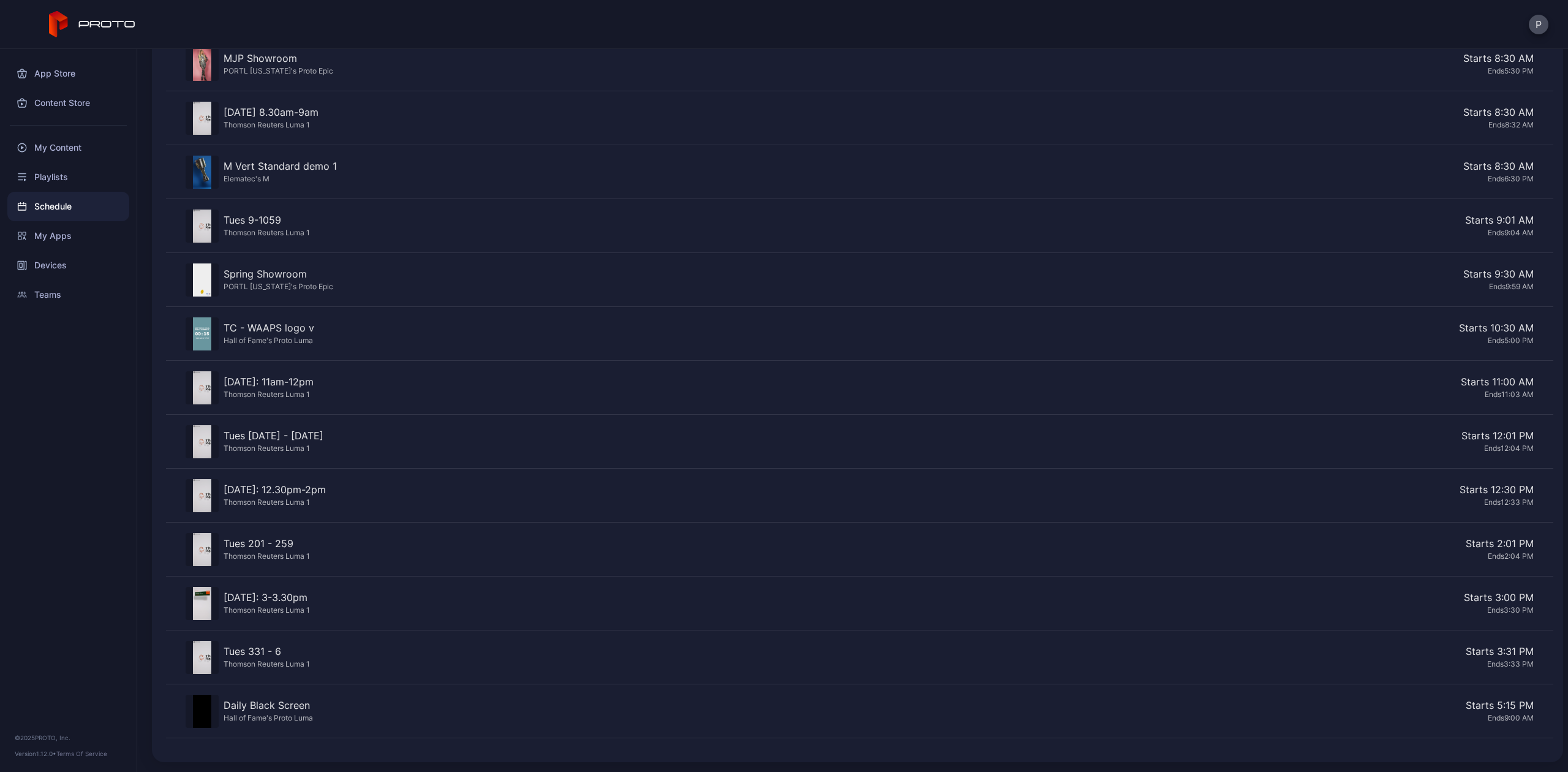
click at [1371, 651] on div "Starts 3:31 PM" at bounding box center [923, 652] width 1218 height 15
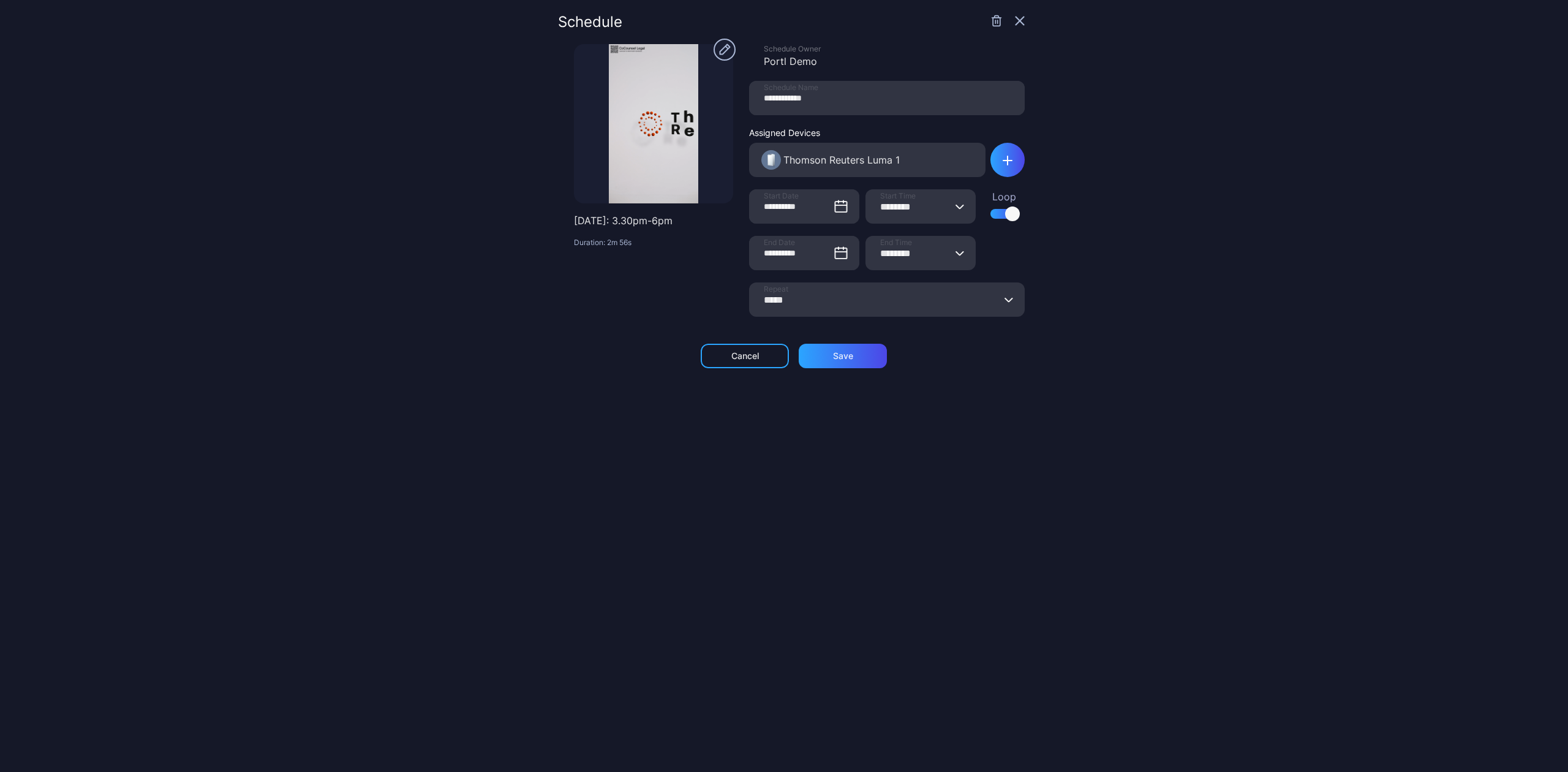
click at [877, 248] on input "********" at bounding box center [921, 253] width 110 height 34
click at [892, 248] on input "********" at bounding box center [921, 253] width 110 height 34
type input "********"
click at [642, 317] on form "**********" at bounding box center [791, 187] width 467 height 285
click at [823, 350] on div "Save" at bounding box center [842, 355] width 88 height 24
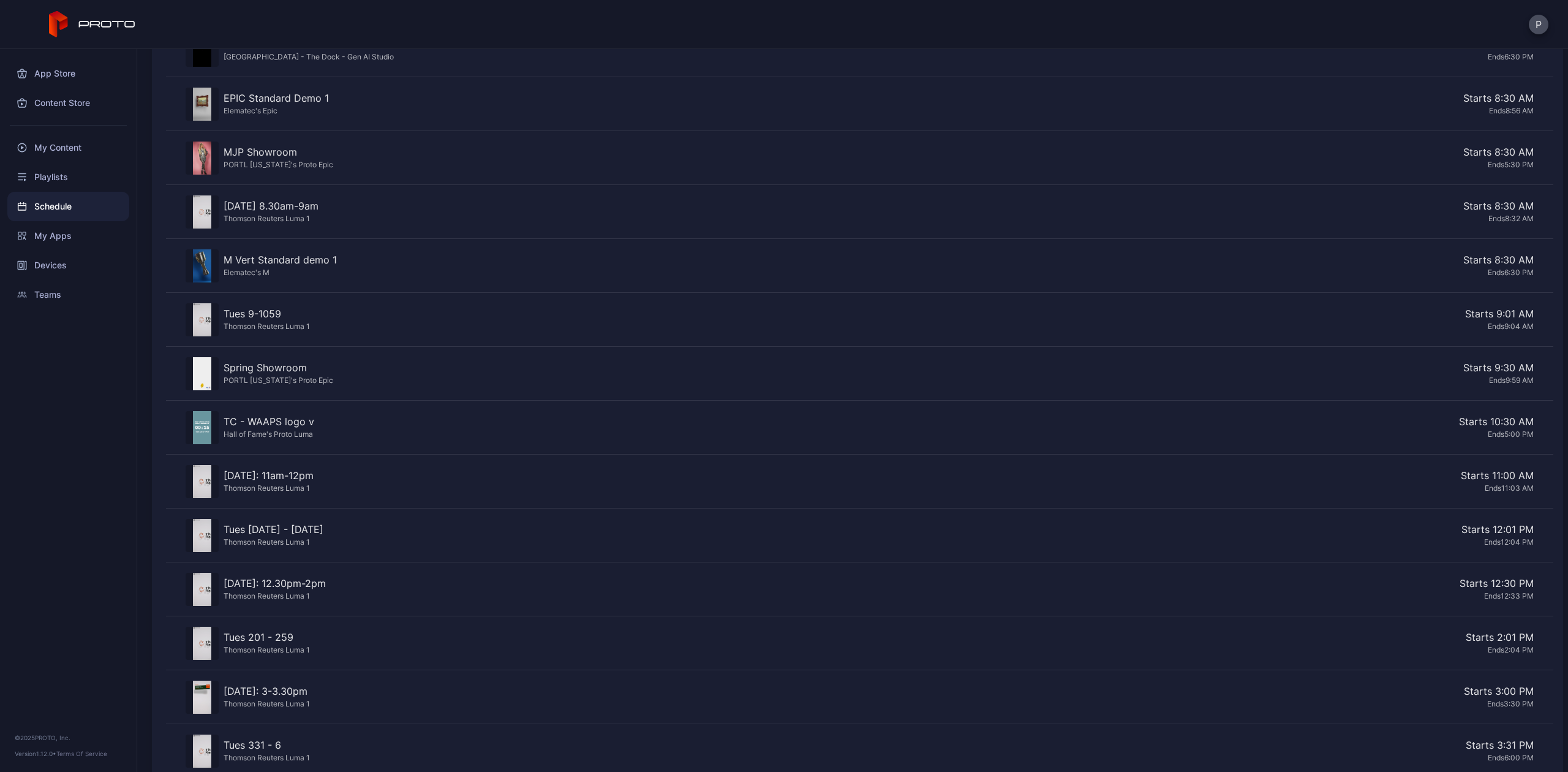
scroll to position [701, 0]
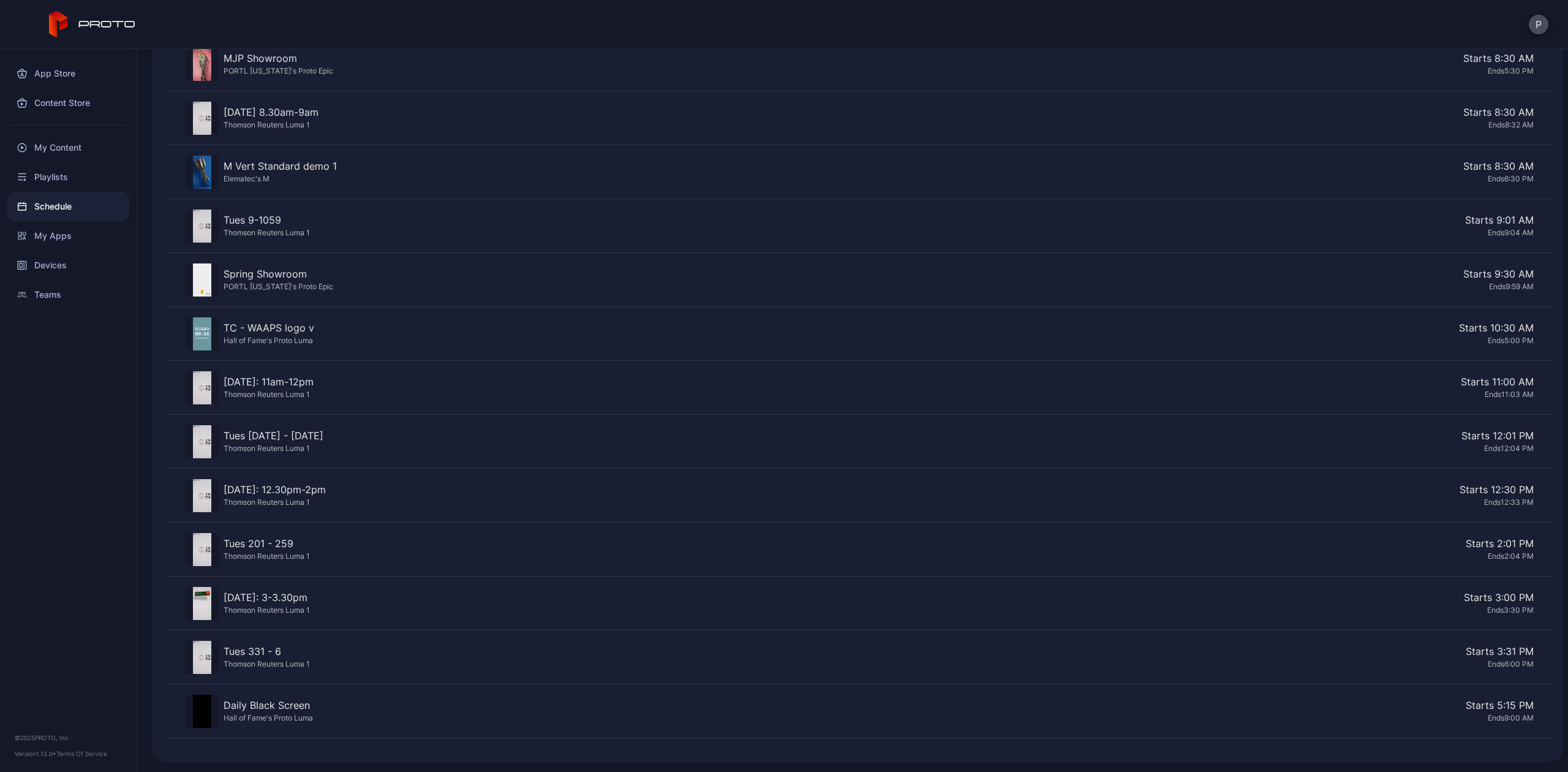
click at [342, 555] on div "Ends 2:04 PM" at bounding box center [923, 555] width 1218 height 10
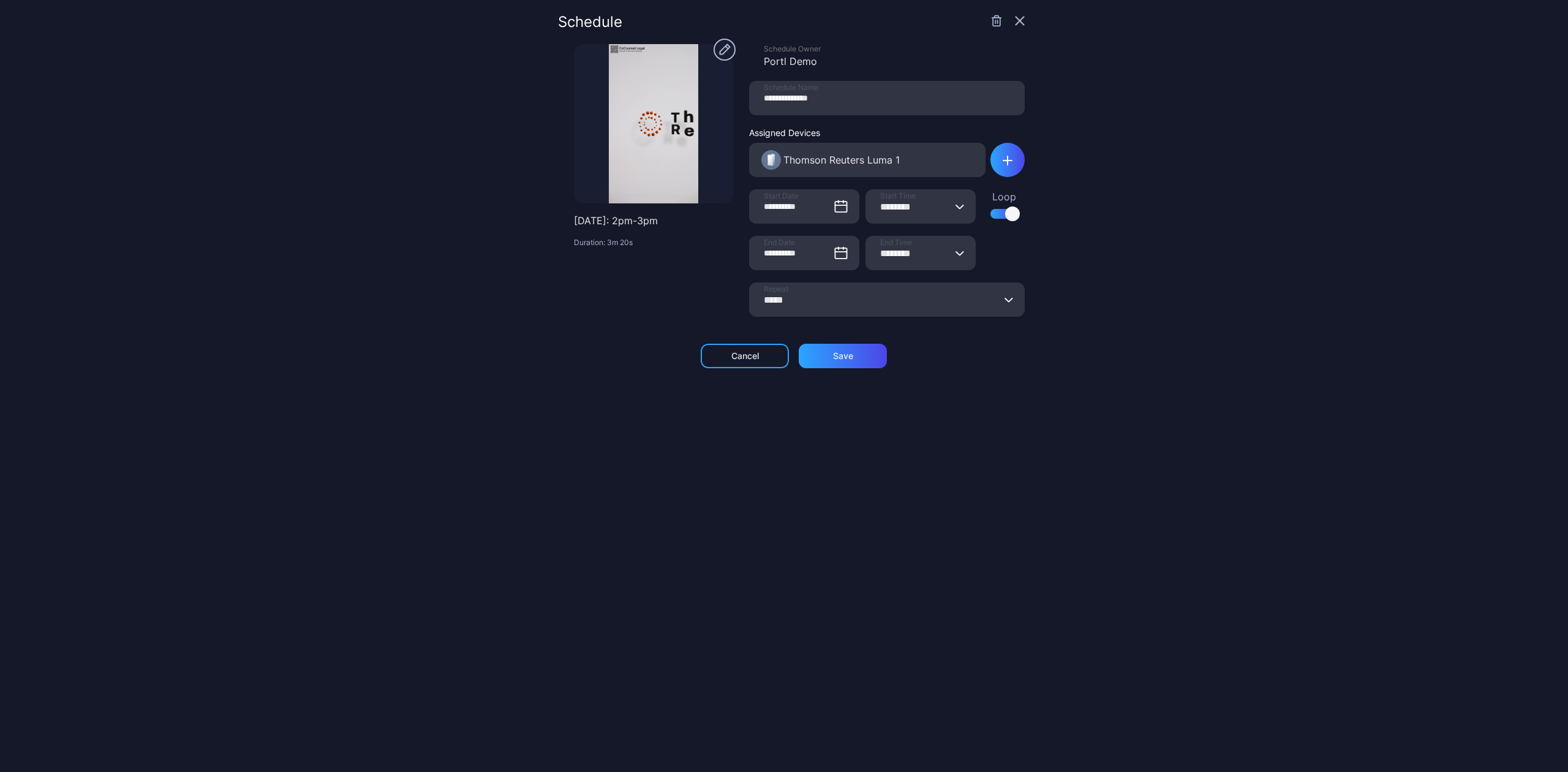
click at [1016, 19] on icon "button" at bounding box center [1020, 22] width 8 height 8
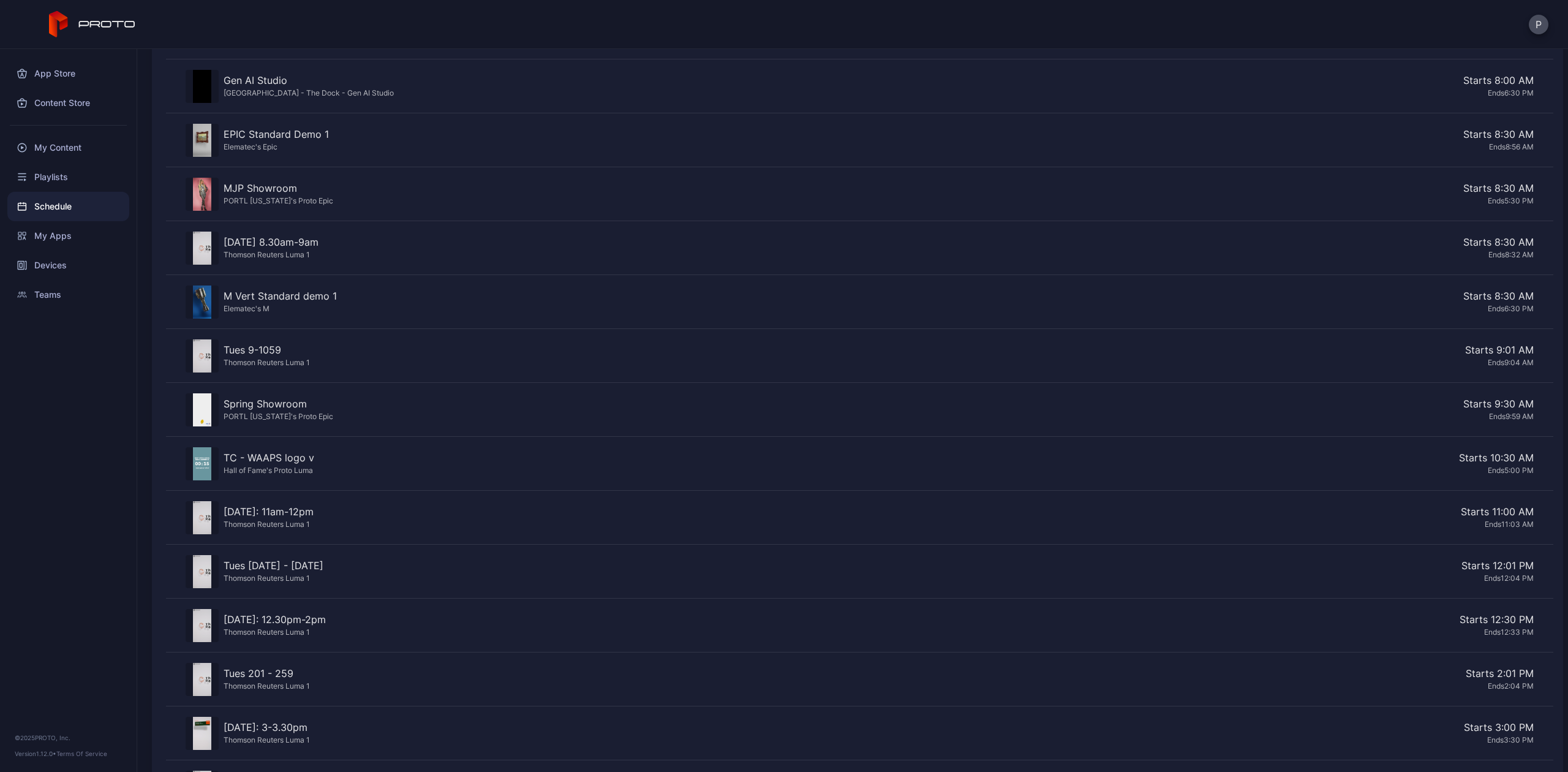
scroll to position [701, 0]
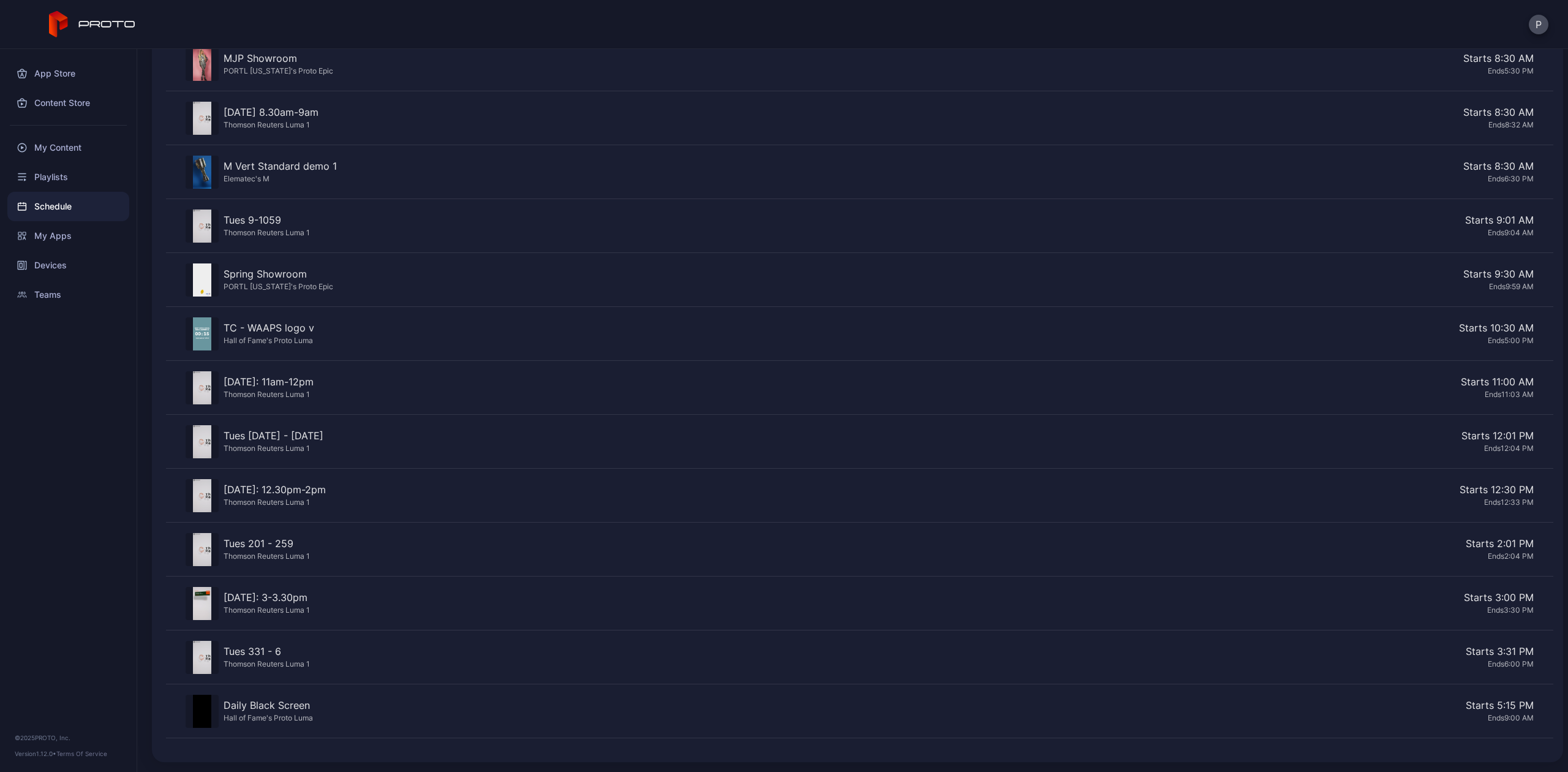
click at [1397, 551] on div "Ends 2:04 PM" at bounding box center [923, 555] width 1218 height 10
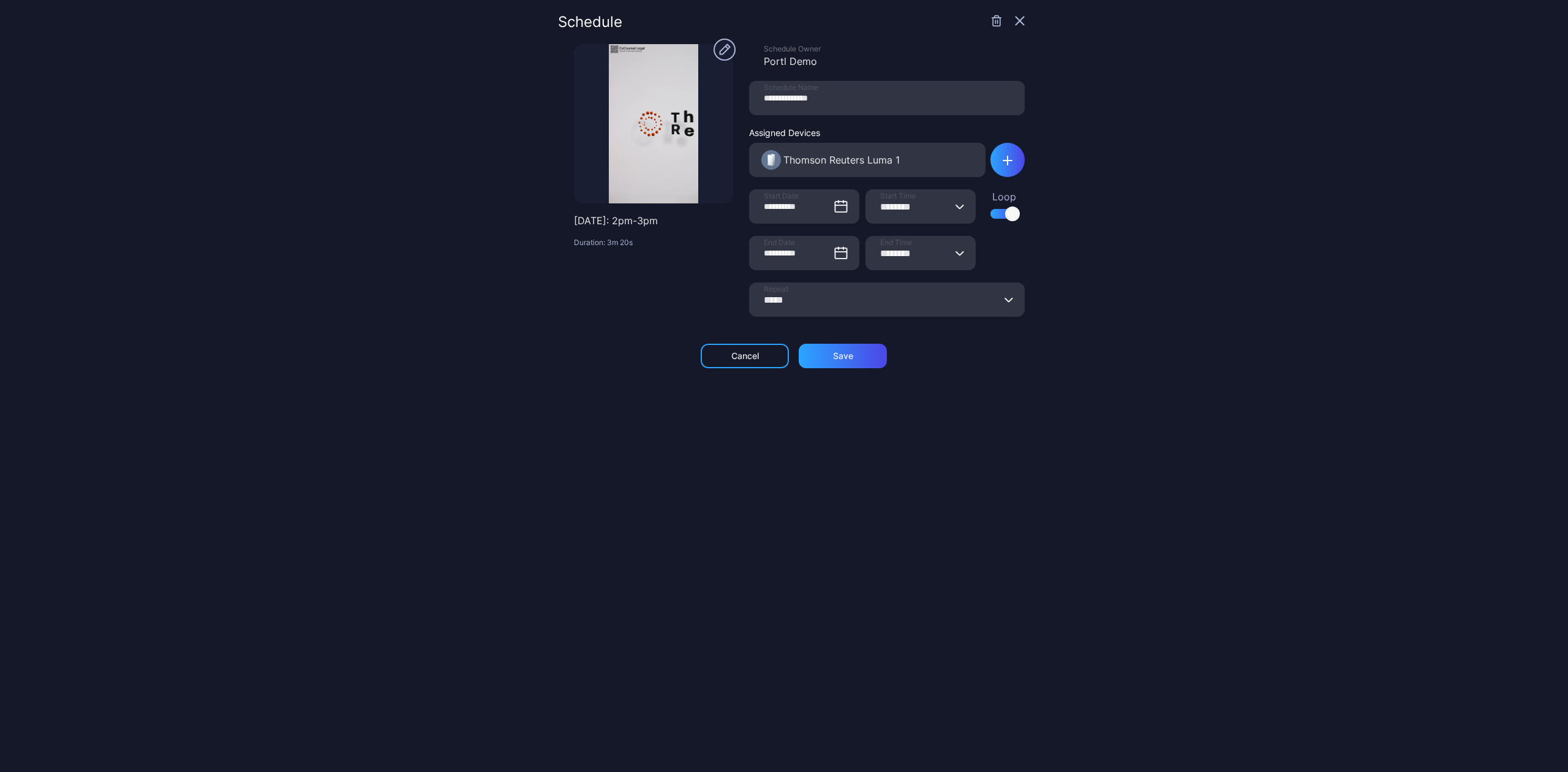
click at [891, 253] on input "********" at bounding box center [921, 253] width 110 height 34
type input "********"
click at [569, 406] on div "**********" at bounding box center [791, 386] width 467 height 743
click at [833, 358] on div "Save" at bounding box center [843, 356] width 20 height 10
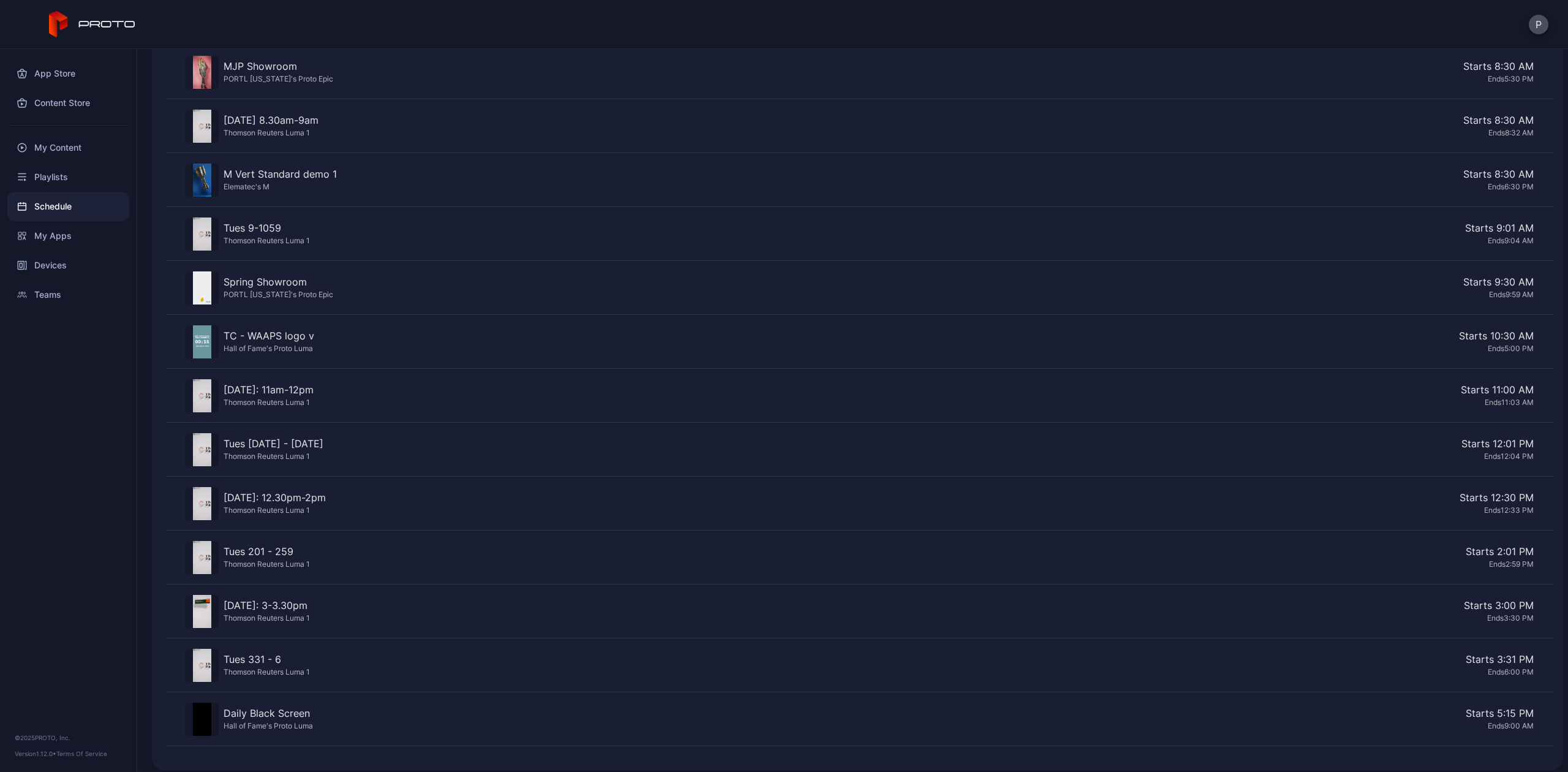
scroll to position [701, 0]
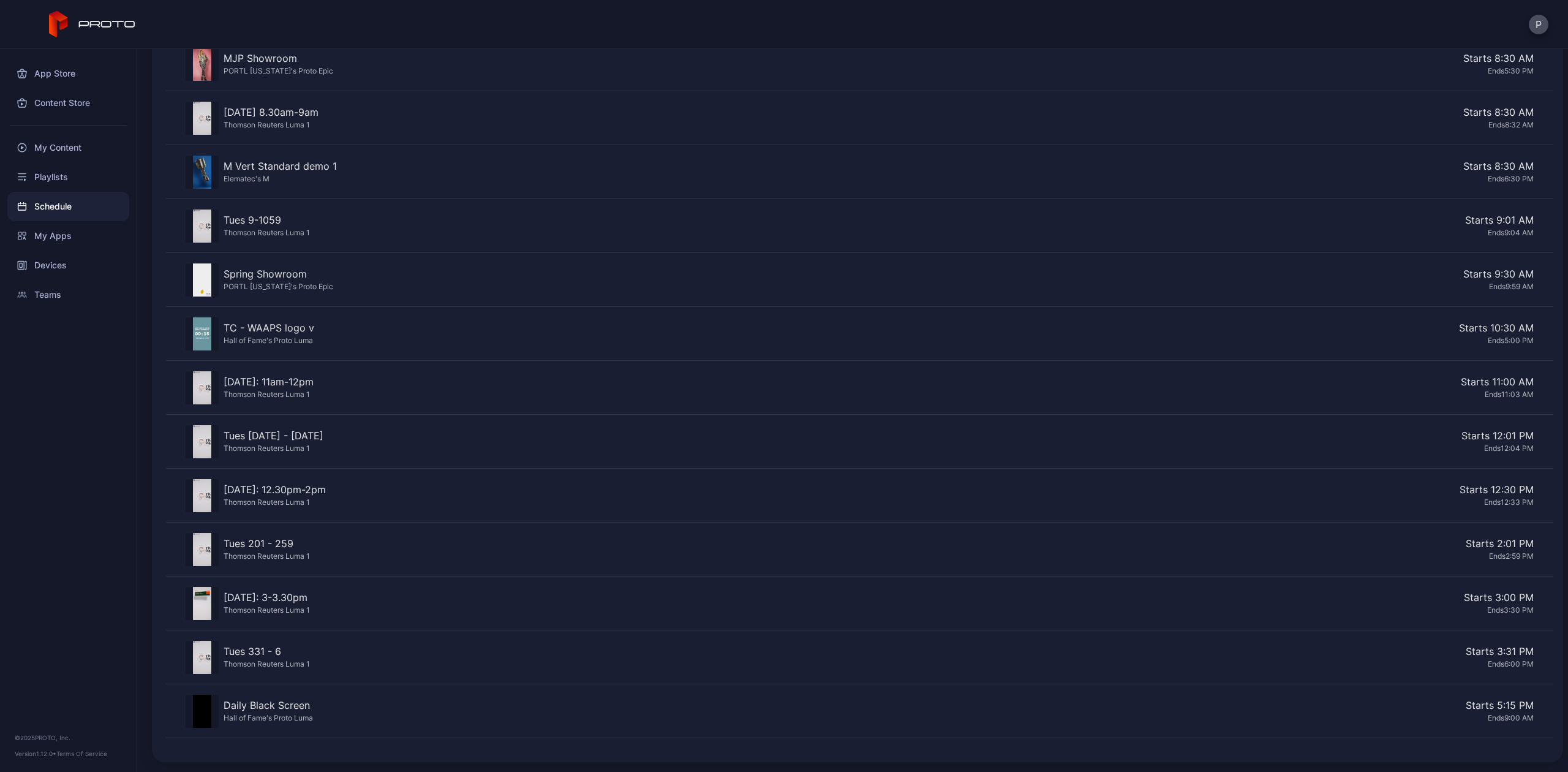
click at [397, 491] on div "Starts 12:30 PM" at bounding box center [932, 489] width 1203 height 15
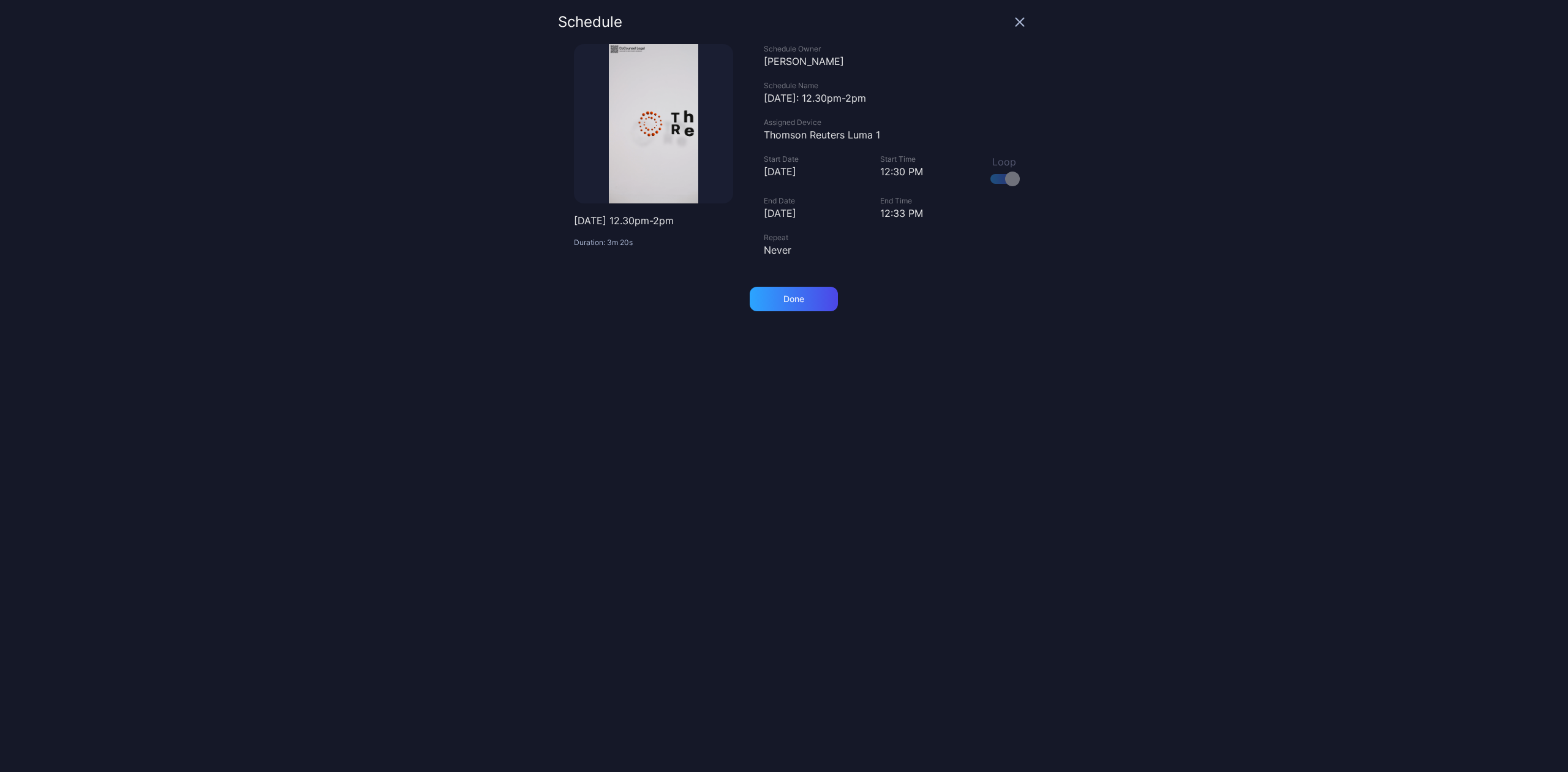
click at [1014, 21] on icon "button" at bounding box center [1019, 23] width 10 height 10
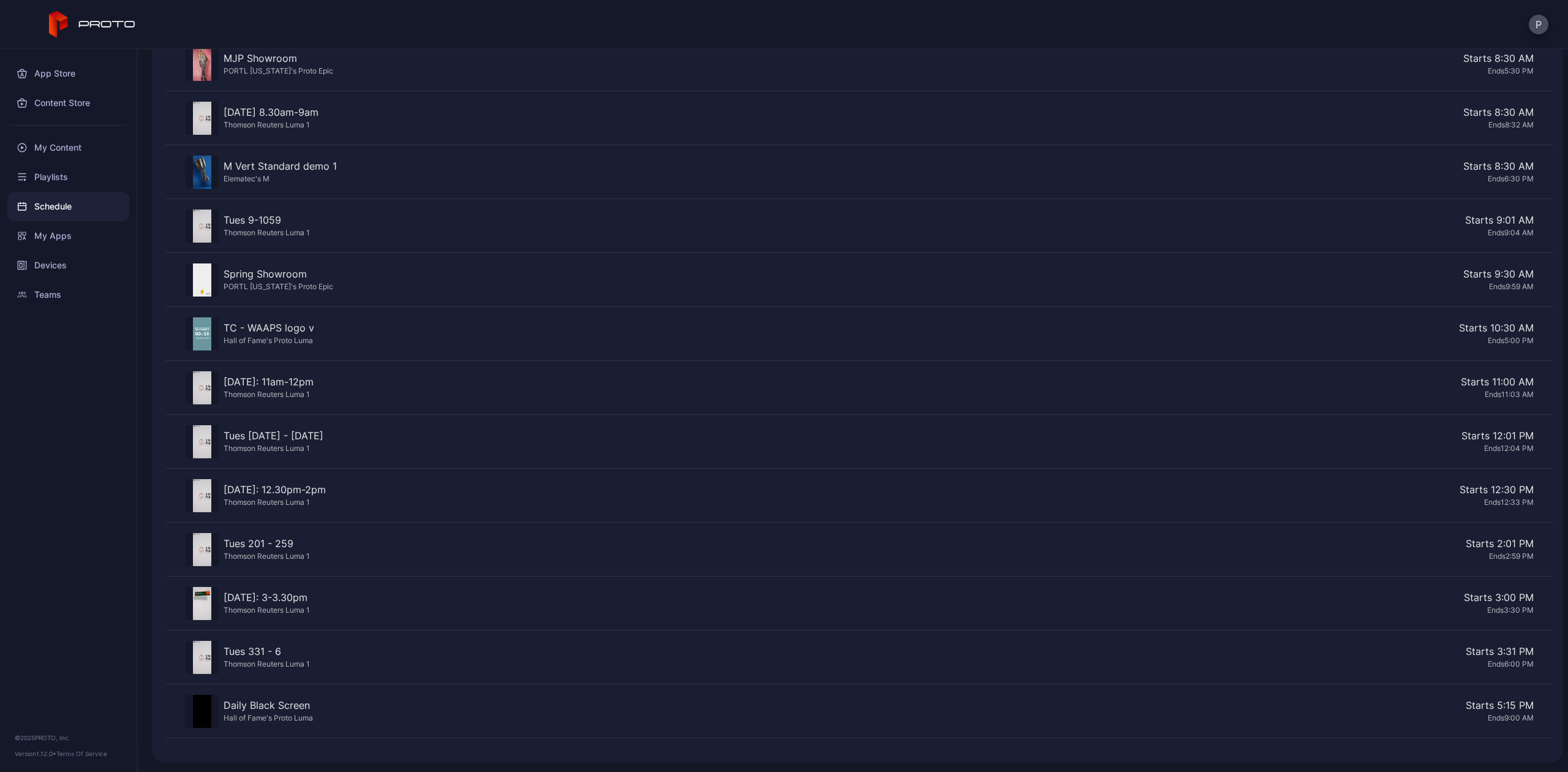
scroll to position [701, 0]
click at [402, 497] on div "Ends 12:33 PM" at bounding box center [932, 502] width 1203 height 10
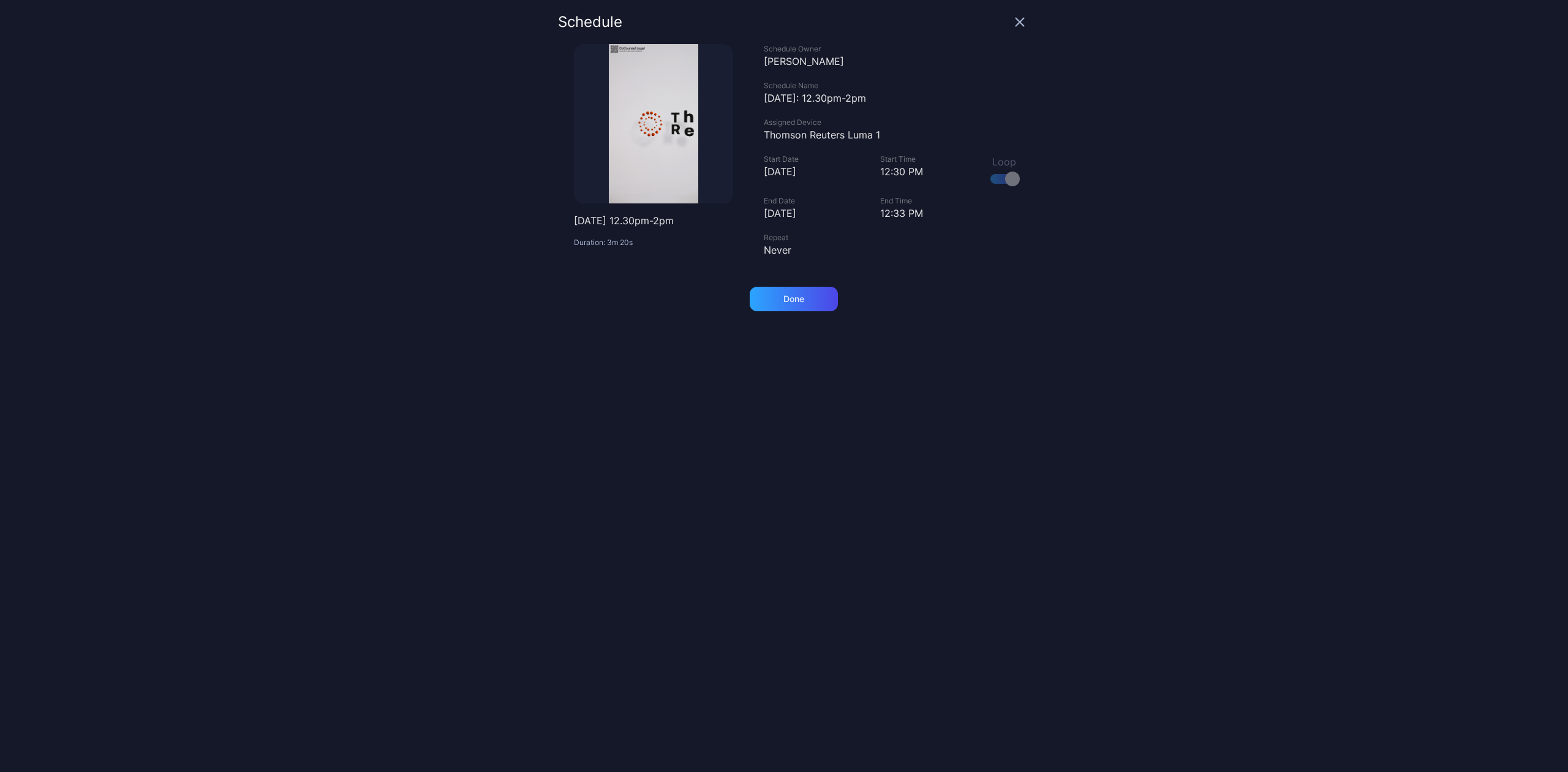
click at [644, 148] on div at bounding box center [653, 124] width 159 height 159
click at [1014, 22] on icon "button" at bounding box center [1019, 23] width 10 height 10
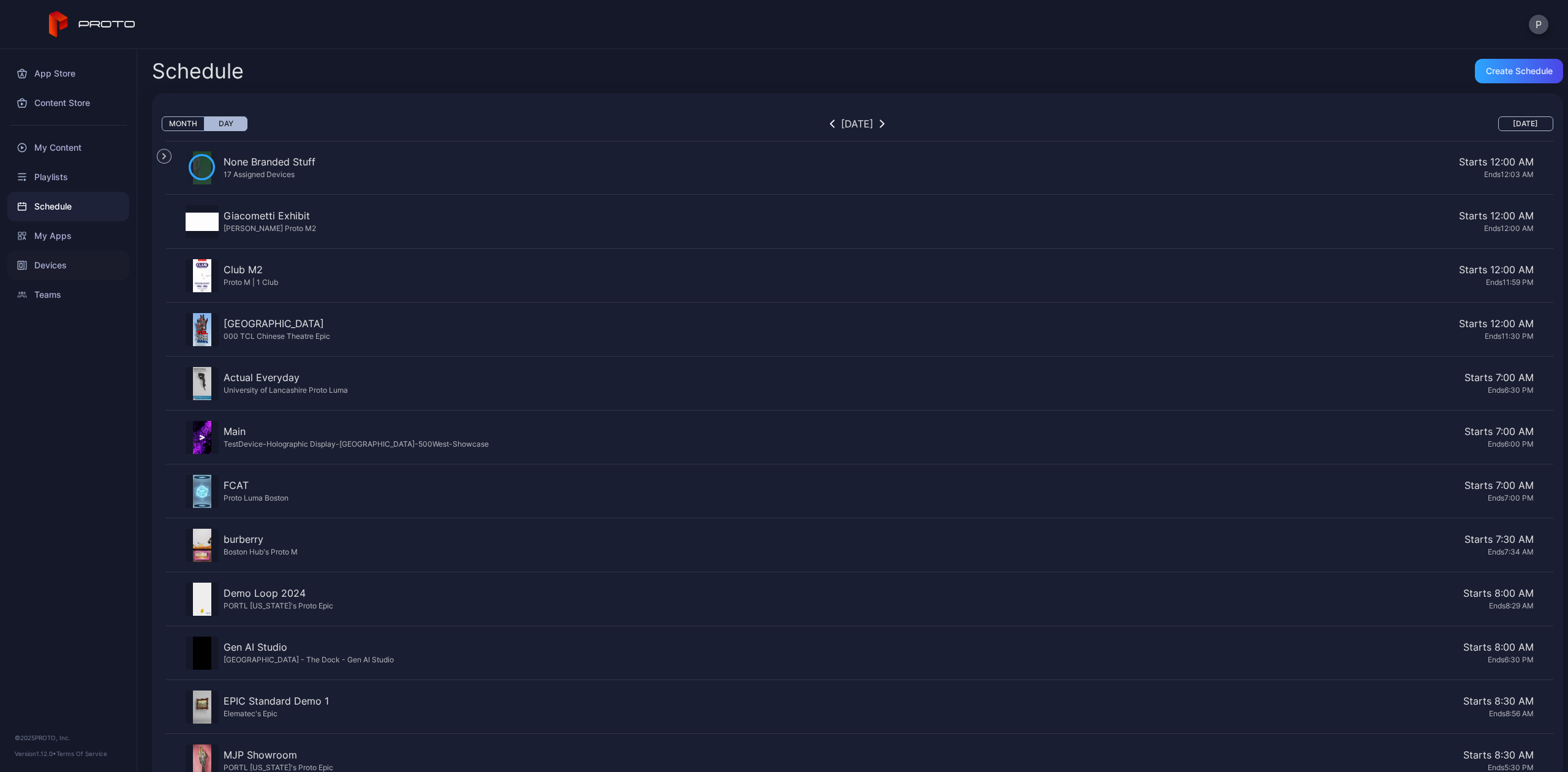
click at [62, 256] on div "Devices" at bounding box center [69, 265] width 122 height 29
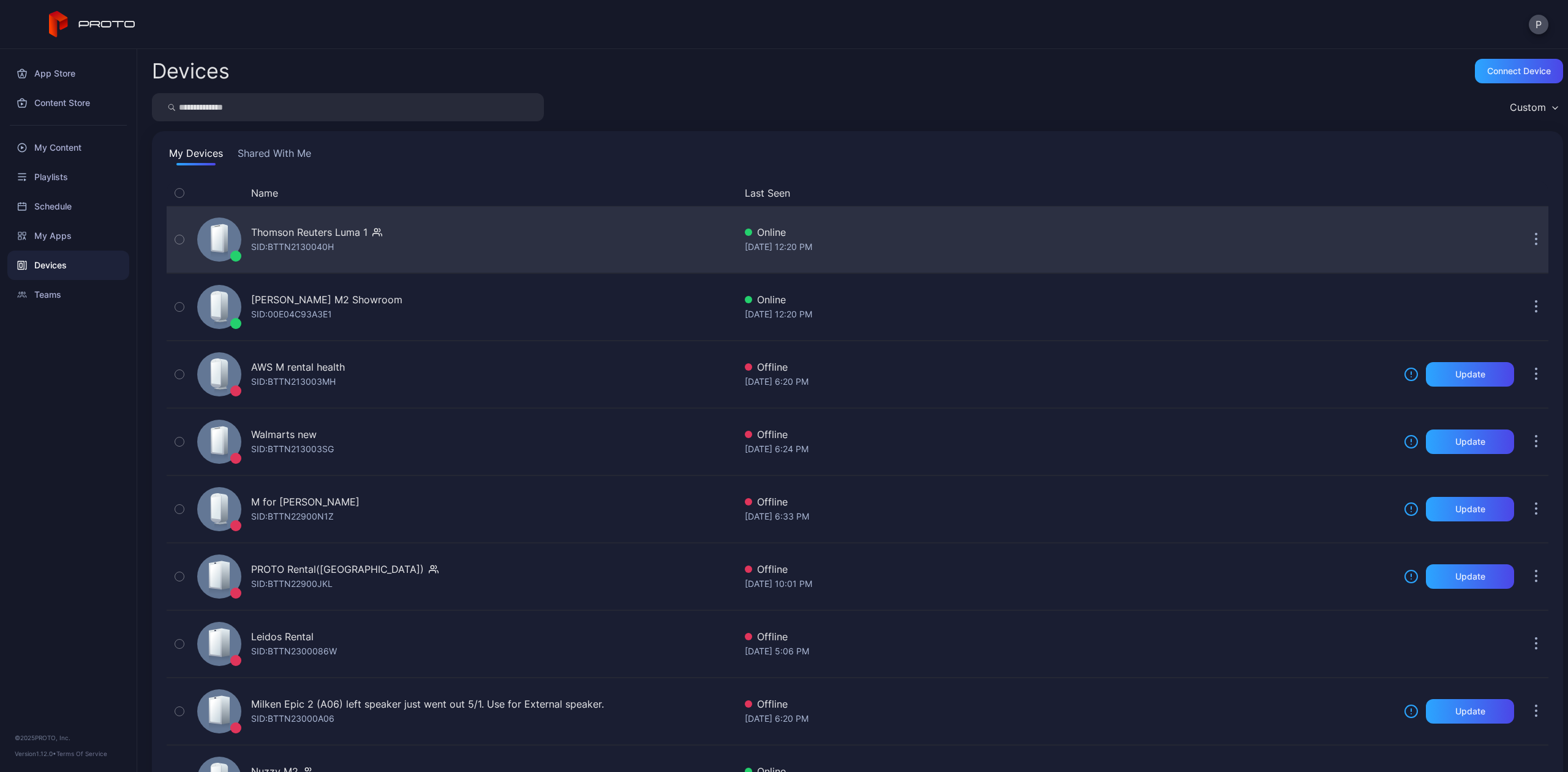
click at [361, 230] on div "Thomson Reuters Luma 1" at bounding box center [309, 233] width 116 height 15
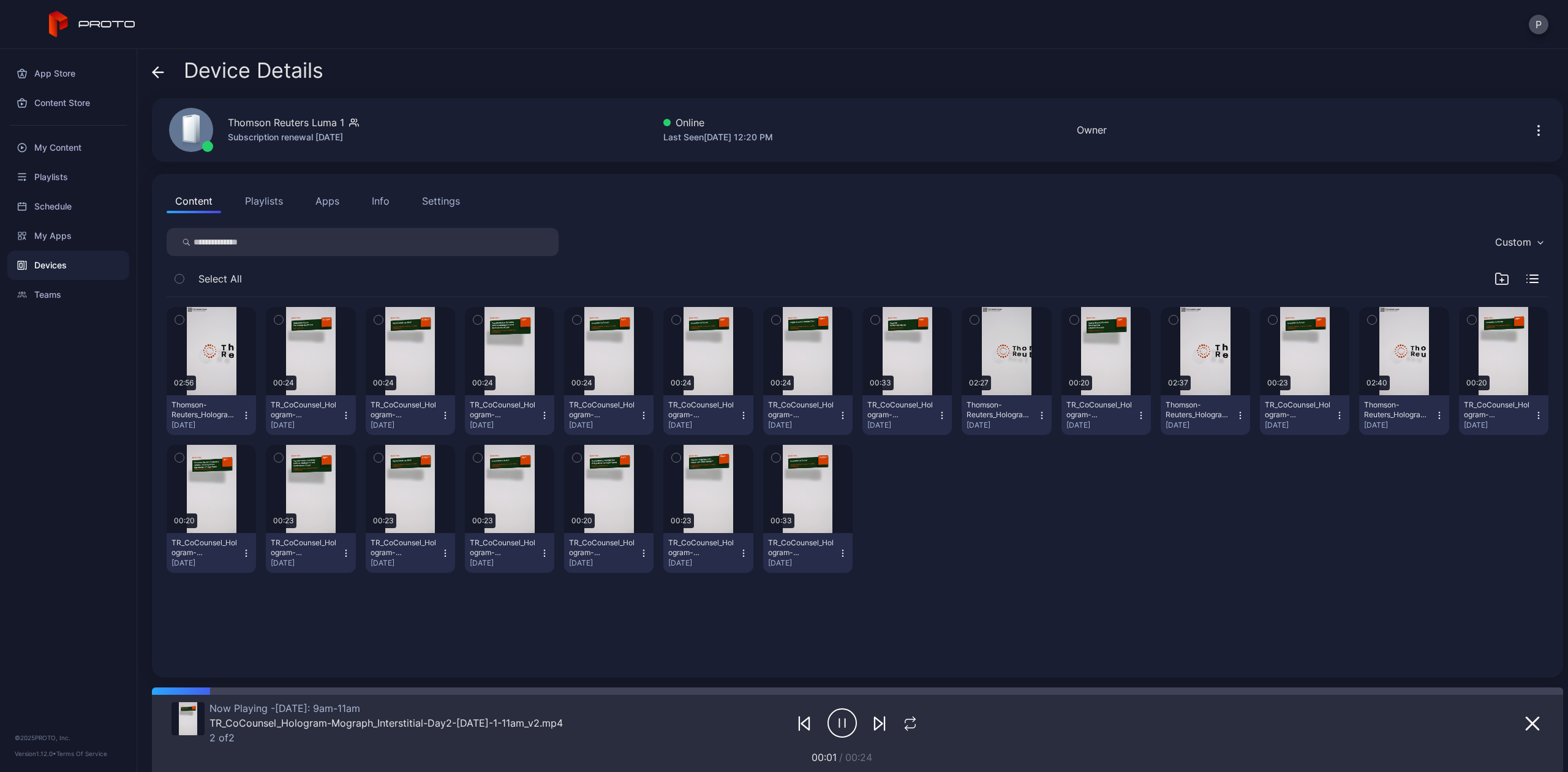
click at [270, 192] on button "Playlists" at bounding box center [264, 201] width 55 height 24
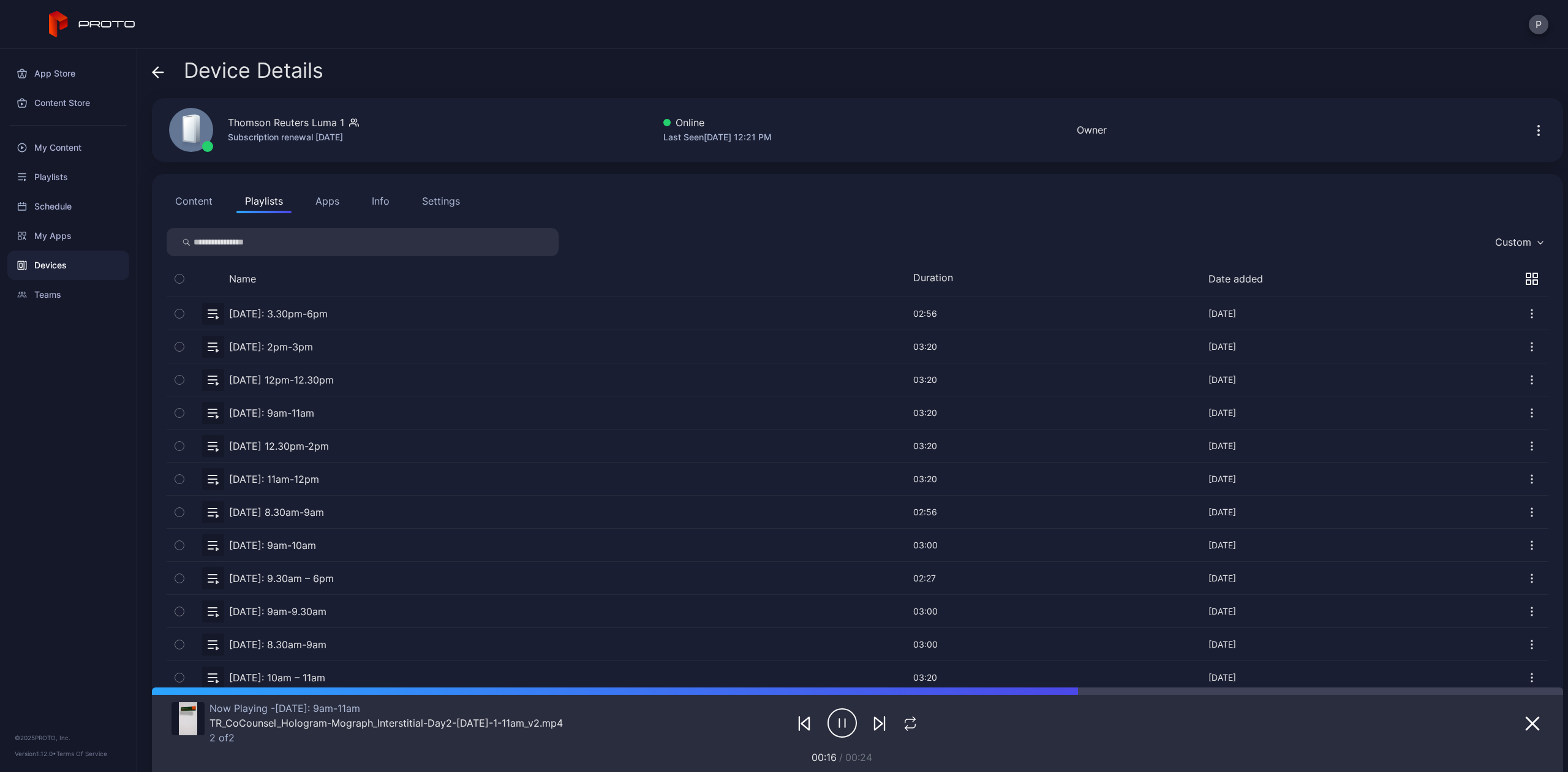
click at [370, 203] on button "Info" at bounding box center [381, 201] width 35 height 24
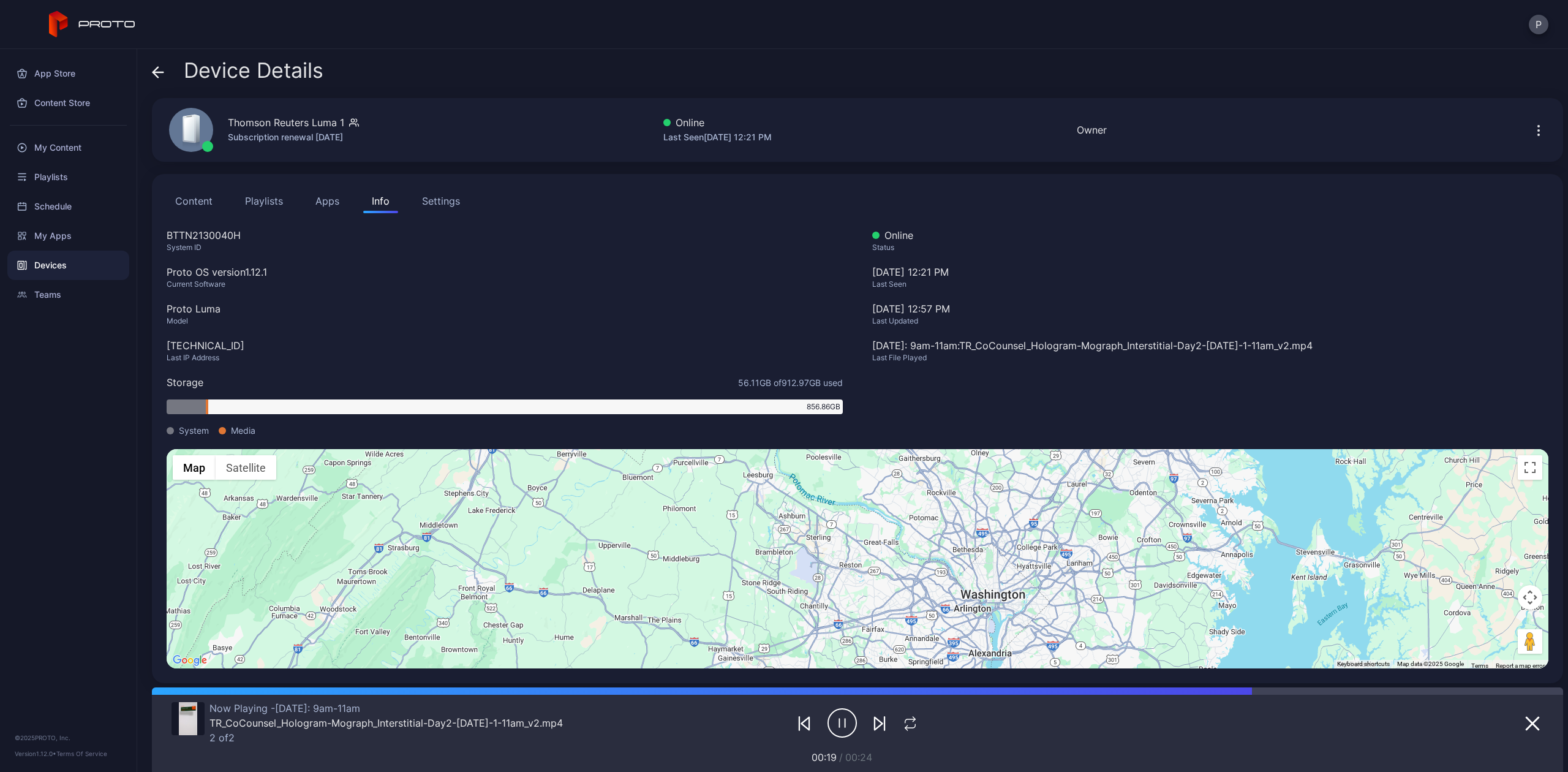
click at [203, 206] on button "Content" at bounding box center [193, 201] width 54 height 24
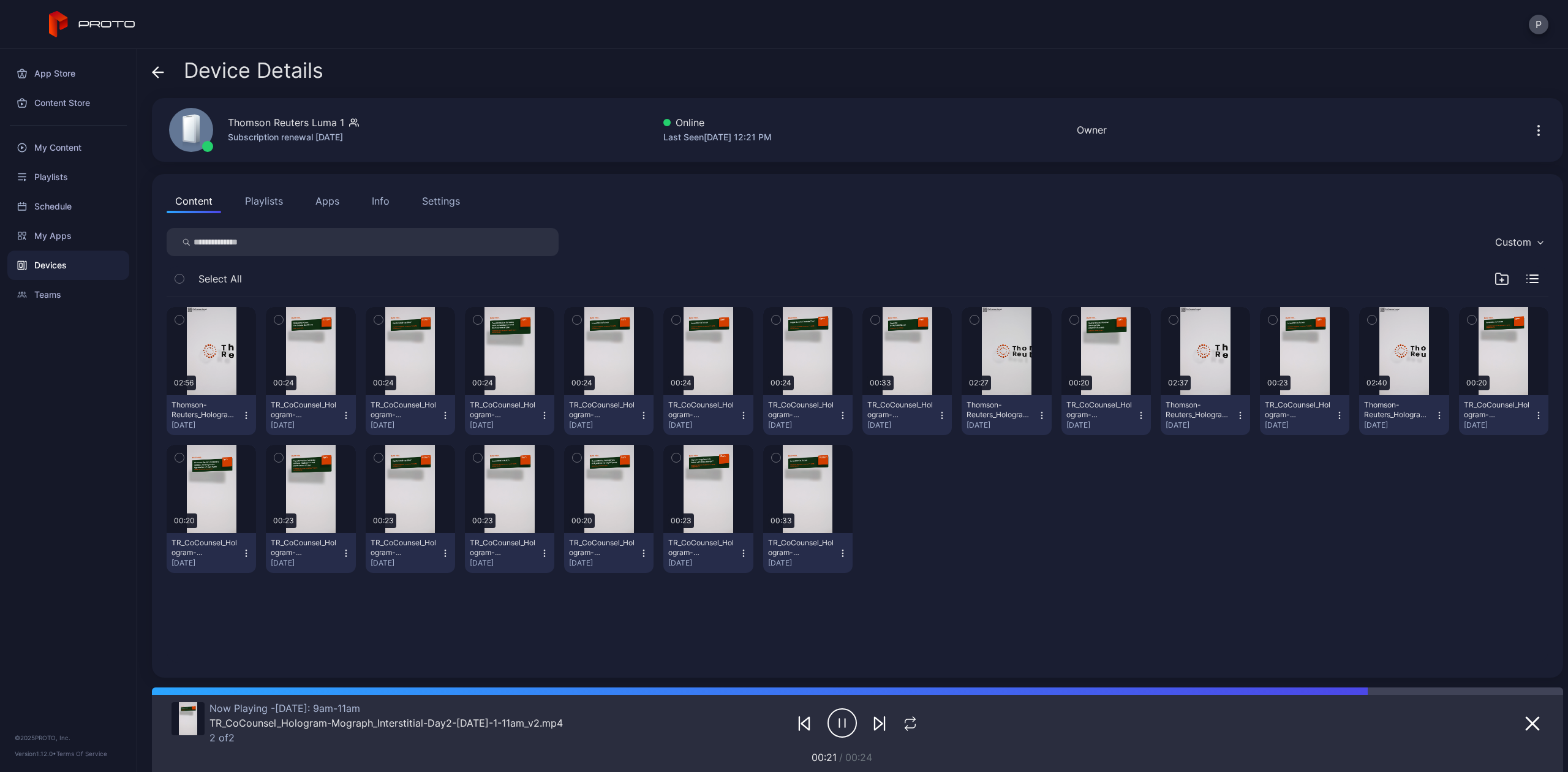
click at [155, 69] on icon at bounding box center [158, 72] width 13 height 13
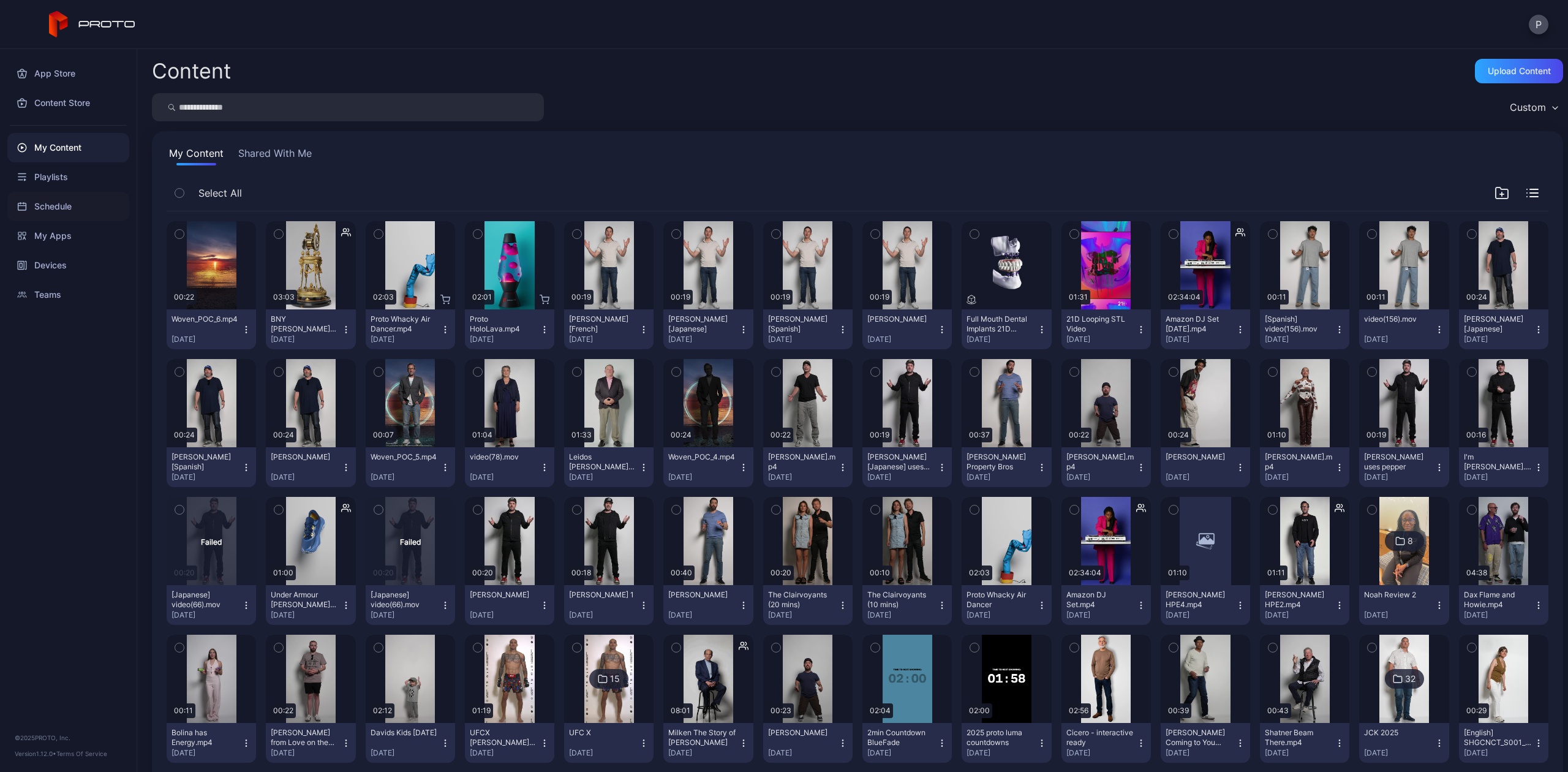
click at [54, 193] on div "Schedule" at bounding box center [69, 206] width 122 height 29
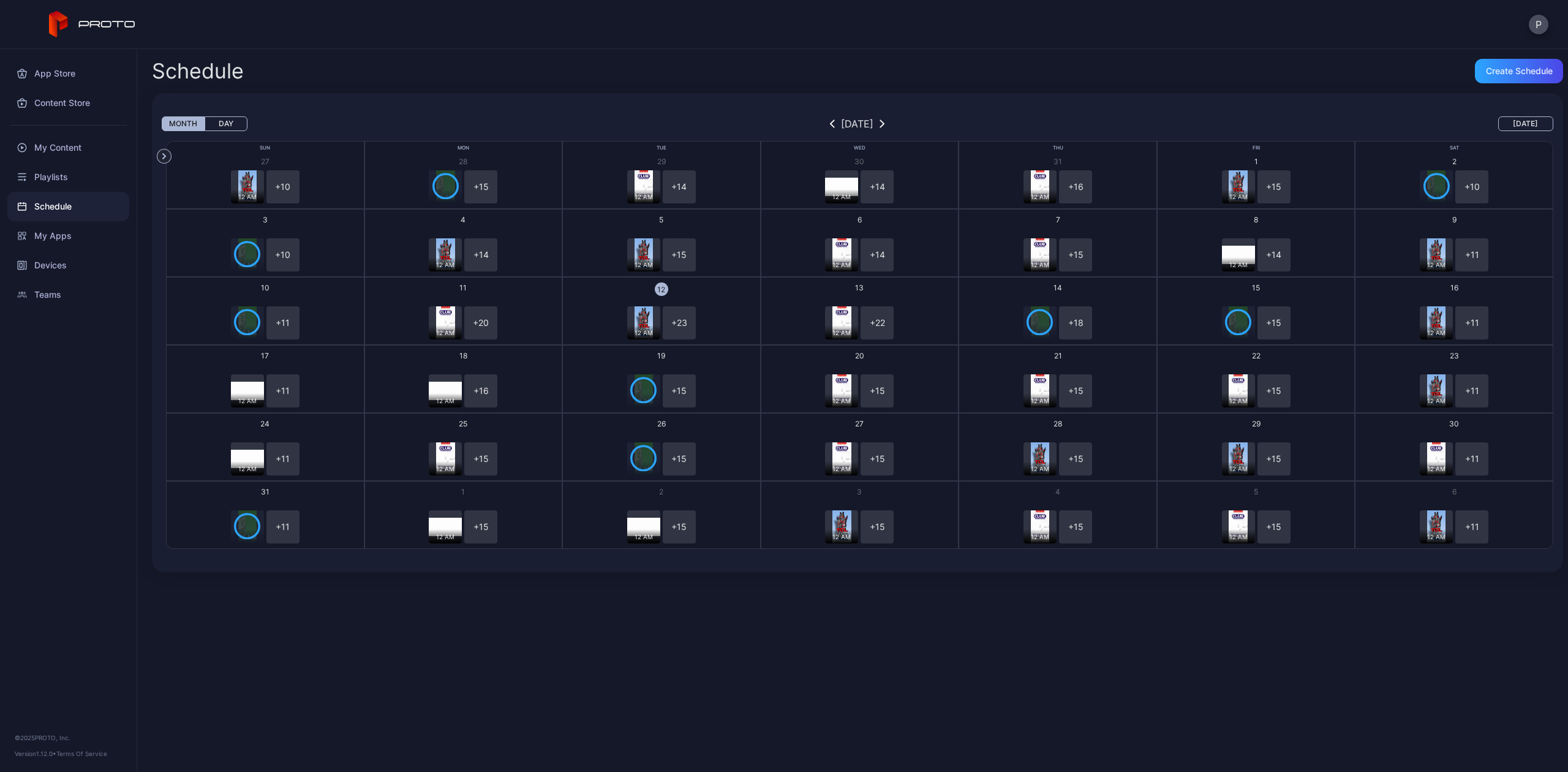
click at [219, 119] on button "Day" at bounding box center [226, 124] width 43 height 15
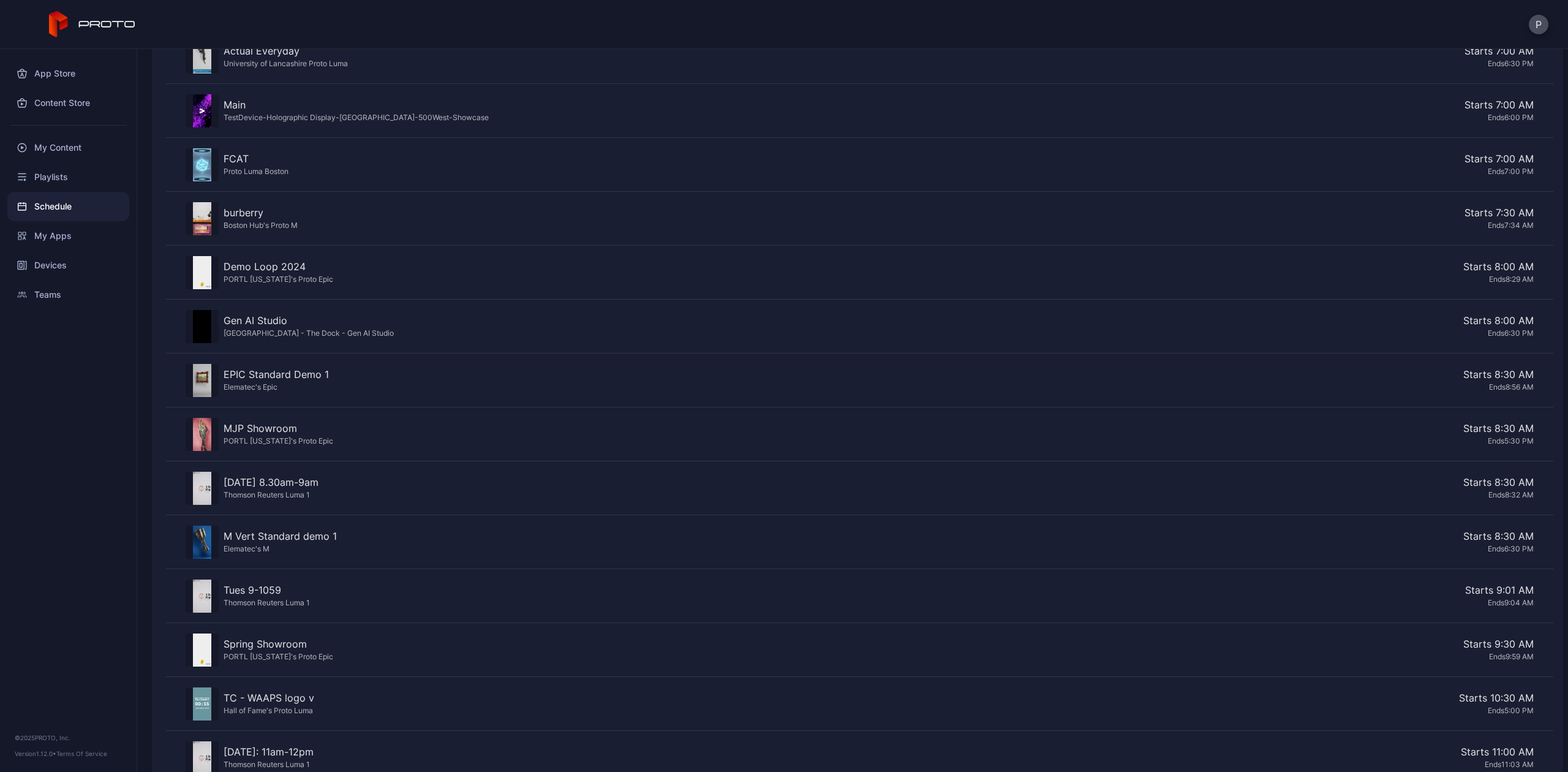
scroll to position [701, 0]
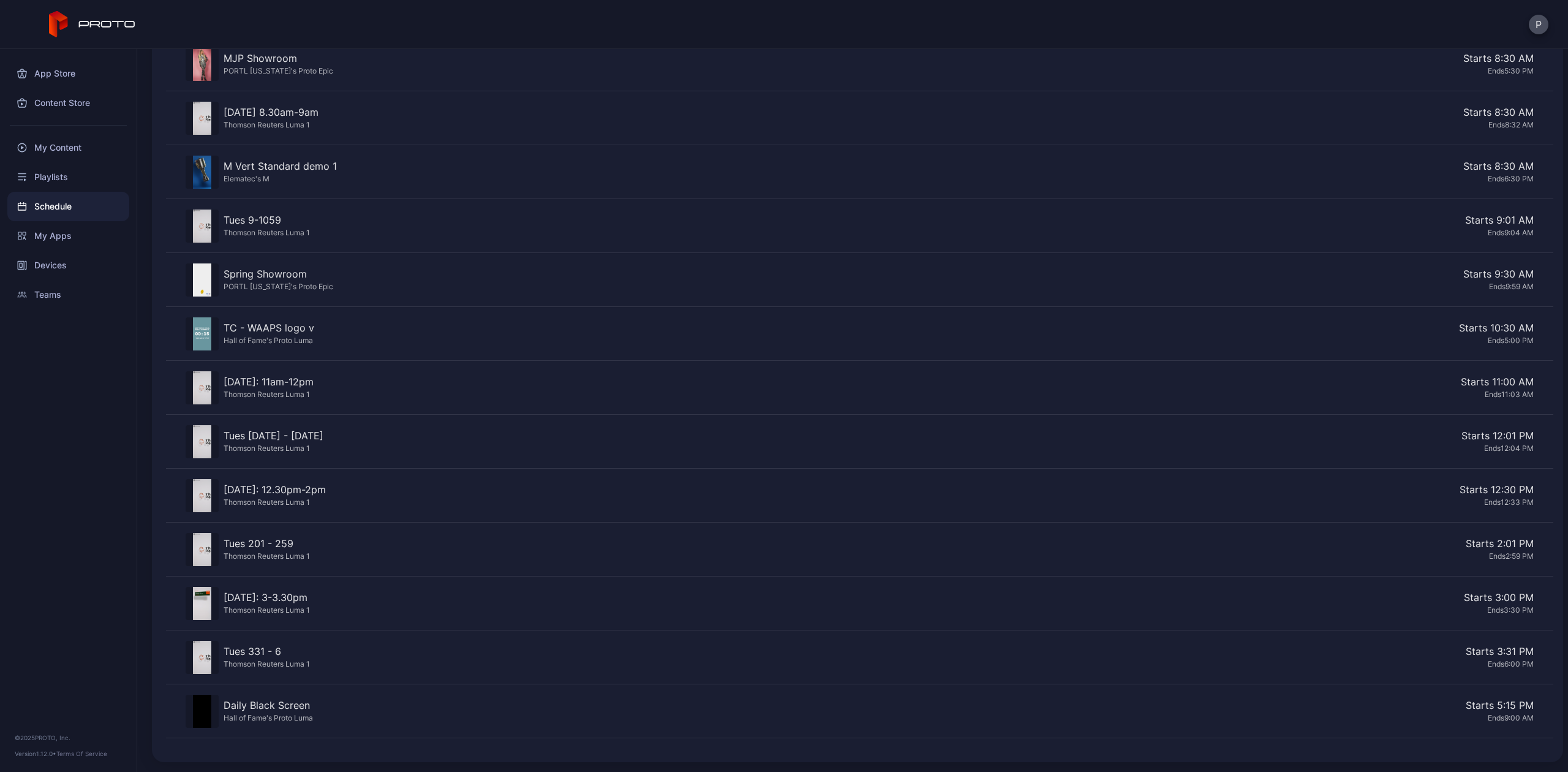
click at [354, 485] on div "Starts 12:30 PM" at bounding box center [932, 489] width 1203 height 15
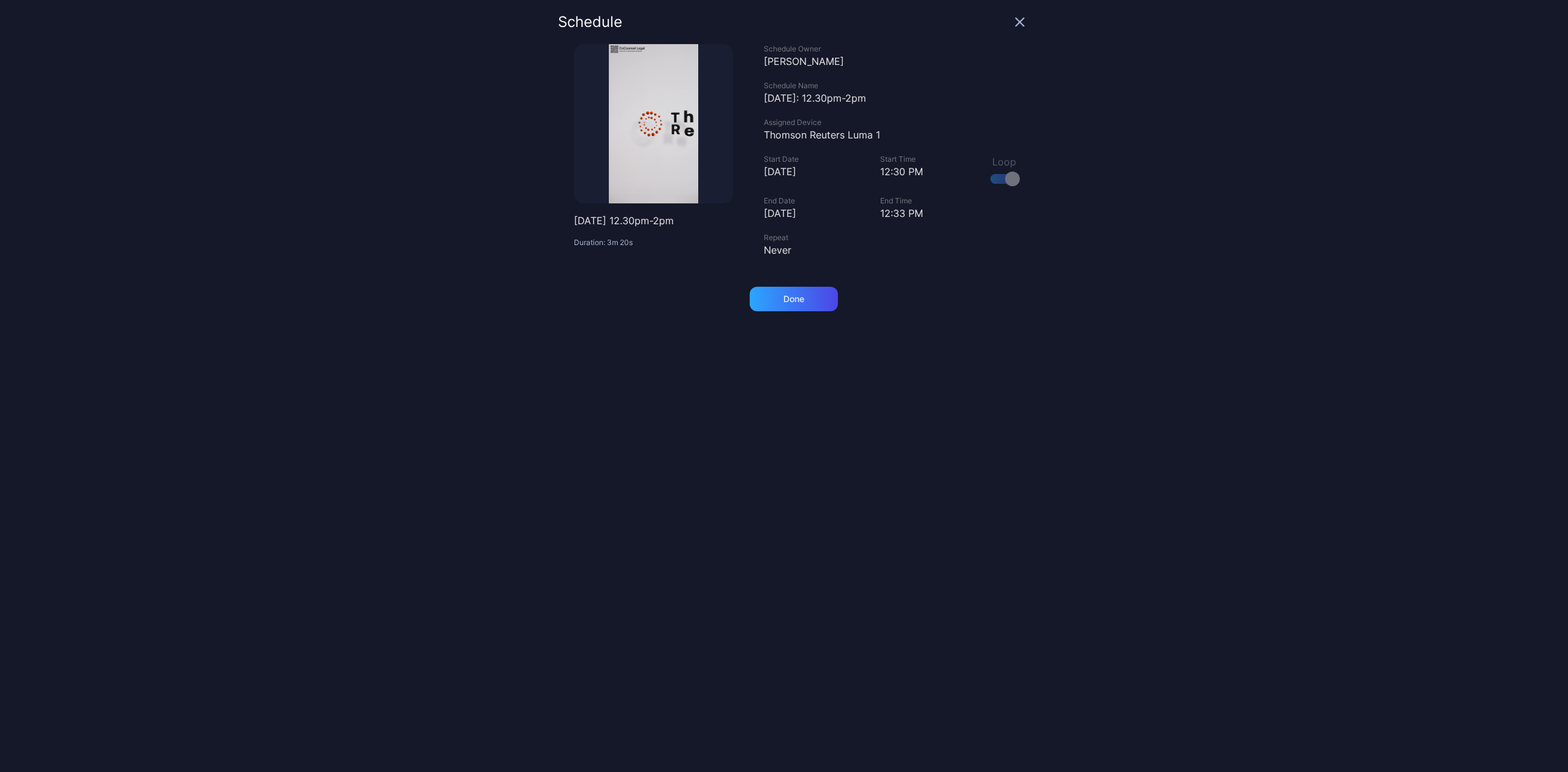
click at [888, 175] on div "12:30 PM" at bounding box center [927, 171] width 95 height 15
click at [883, 217] on div "12:33 PM" at bounding box center [927, 213] width 95 height 15
click at [880, 217] on div "12:33 PM" at bounding box center [927, 213] width 95 height 15
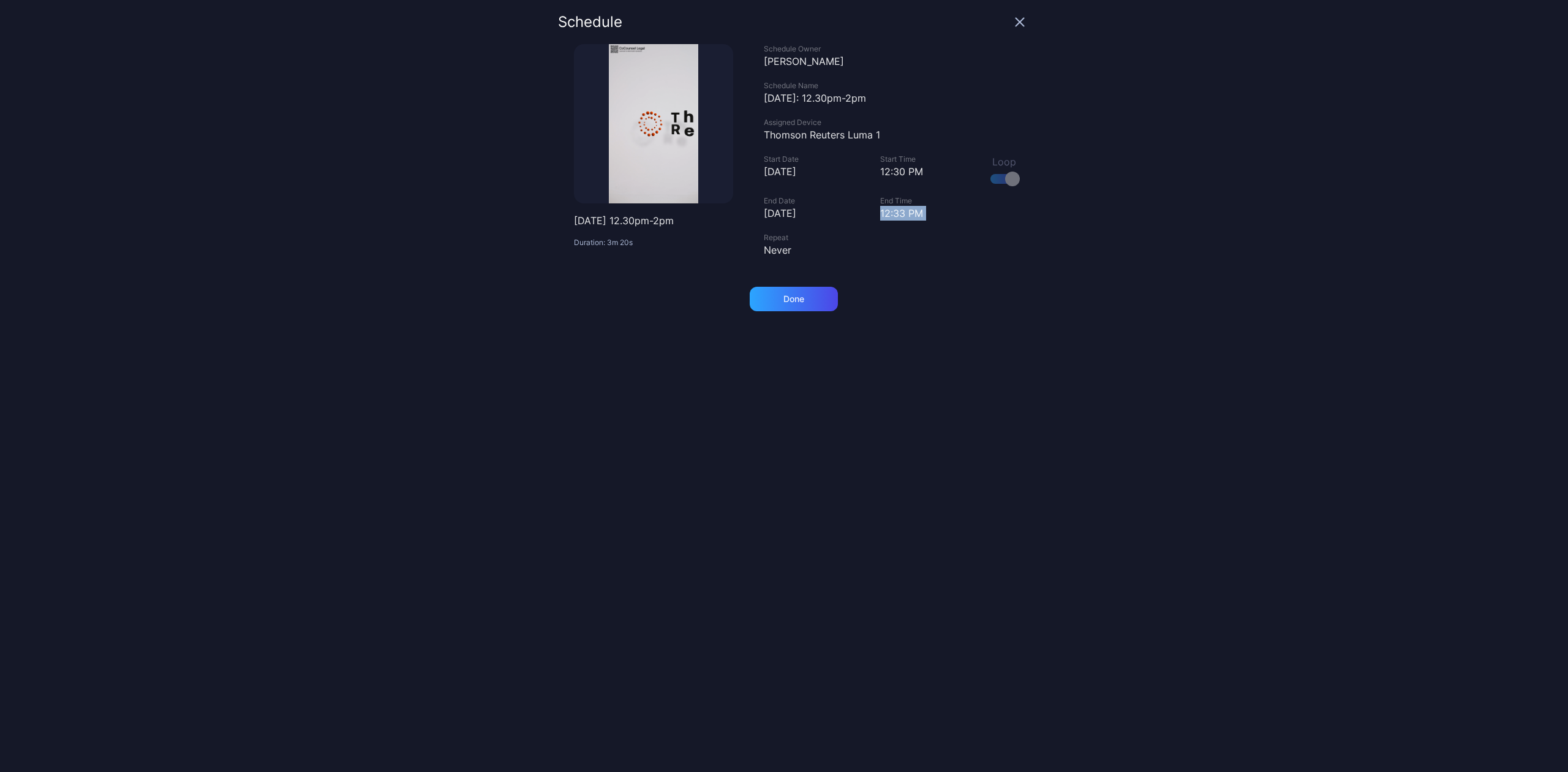
click at [1016, 23] on icon "button" at bounding box center [1020, 23] width 8 height 8
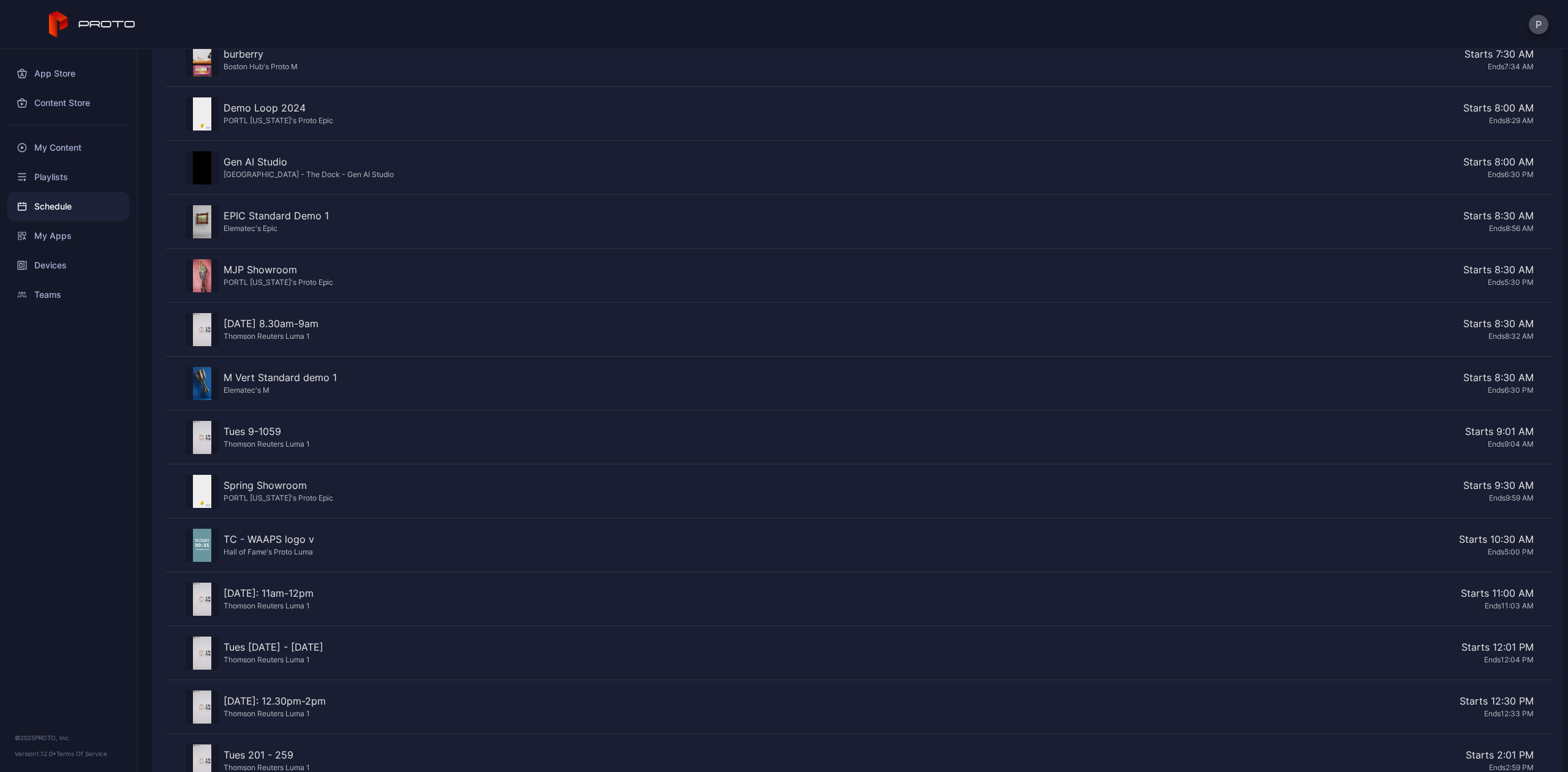
scroll to position [701, 0]
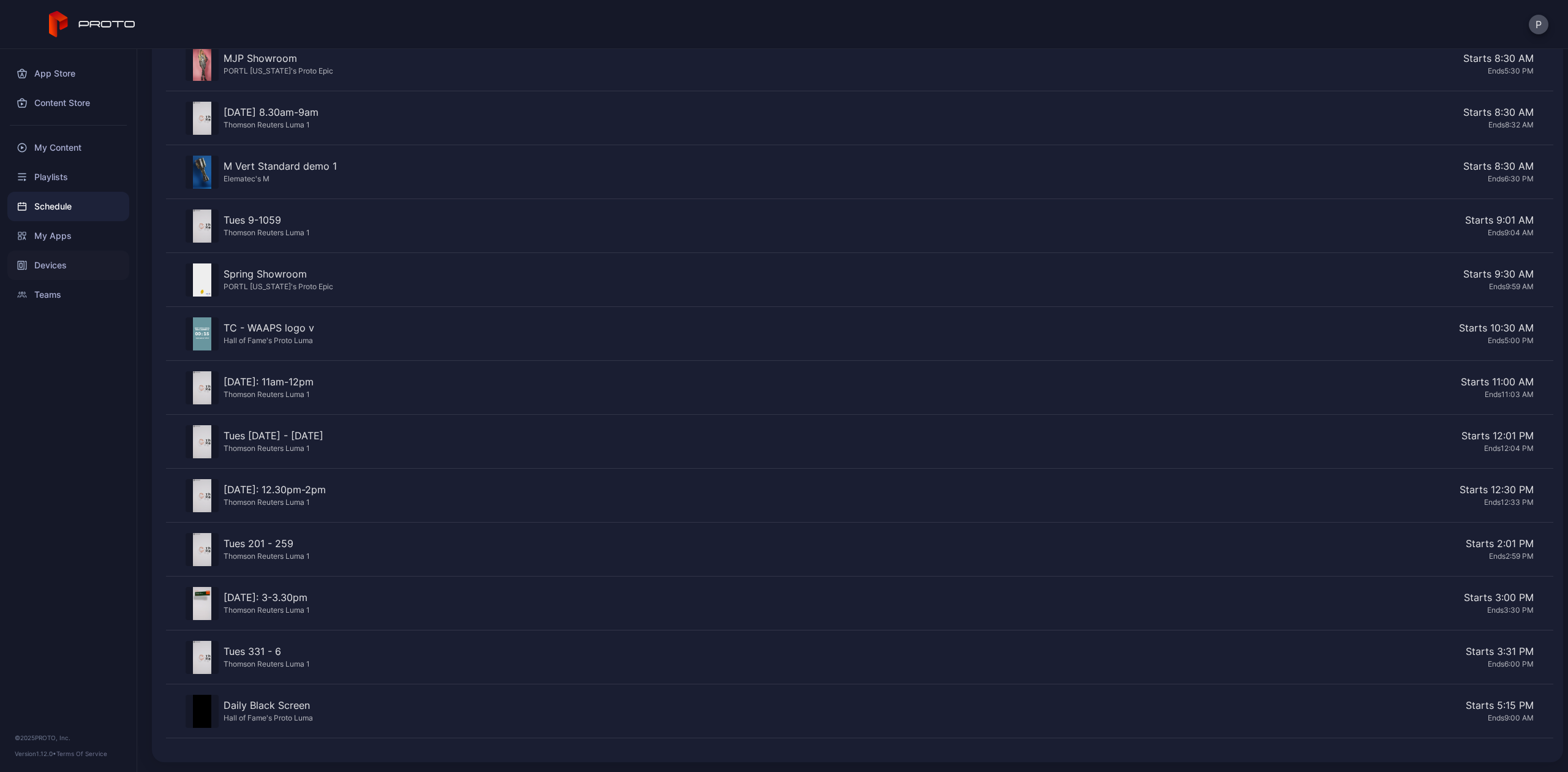
click at [33, 265] on div "Devices" at bounding box center [69, 265] width 122 height 29
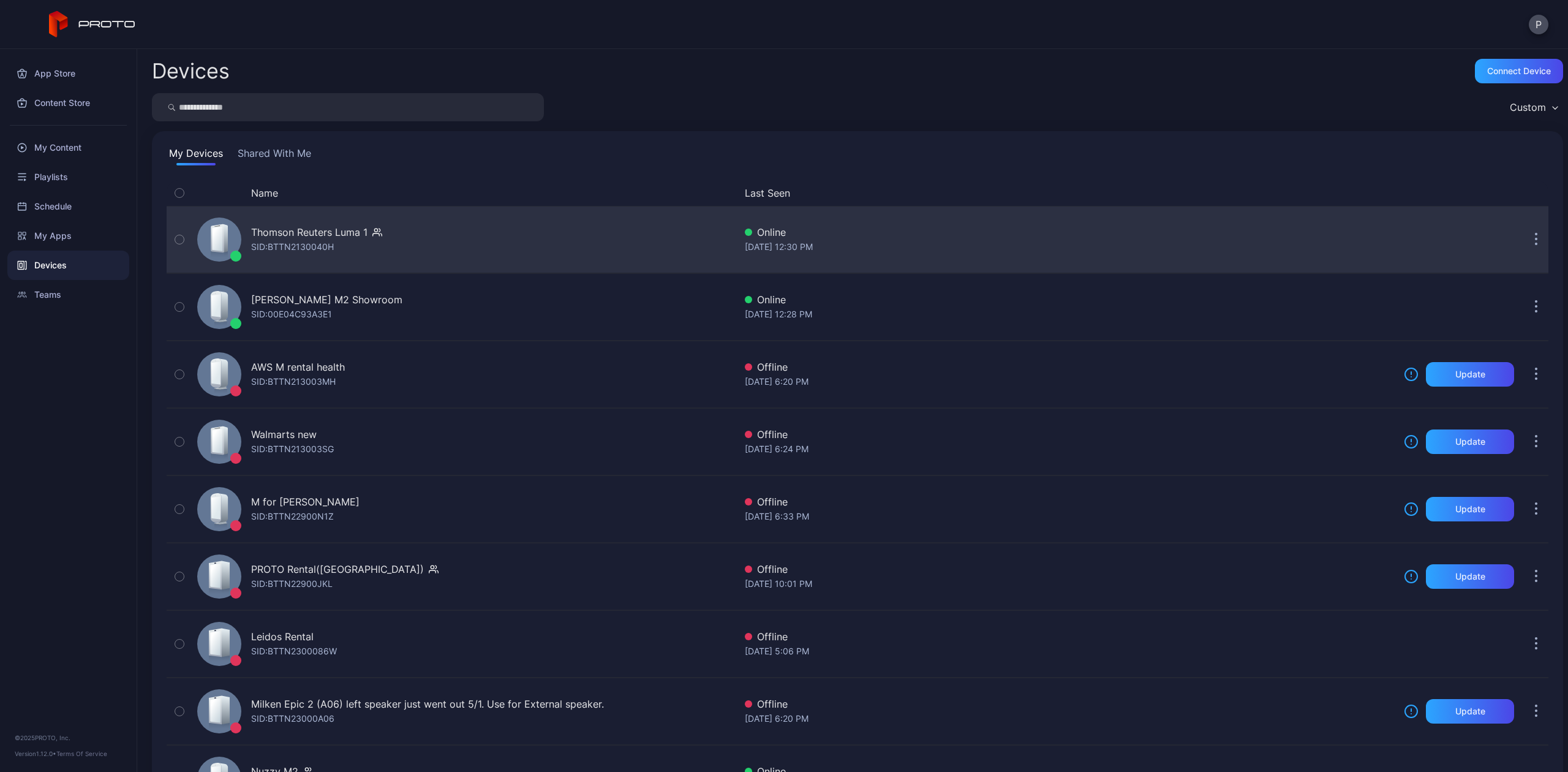
click at [354, 243] on div "Thomson Reuters Luma 1 SID: BTTN2130040H" at bounding box center [316, 239] width 131 height 29
